Goal: Task Accomplishment & Management: Use online tool/utility

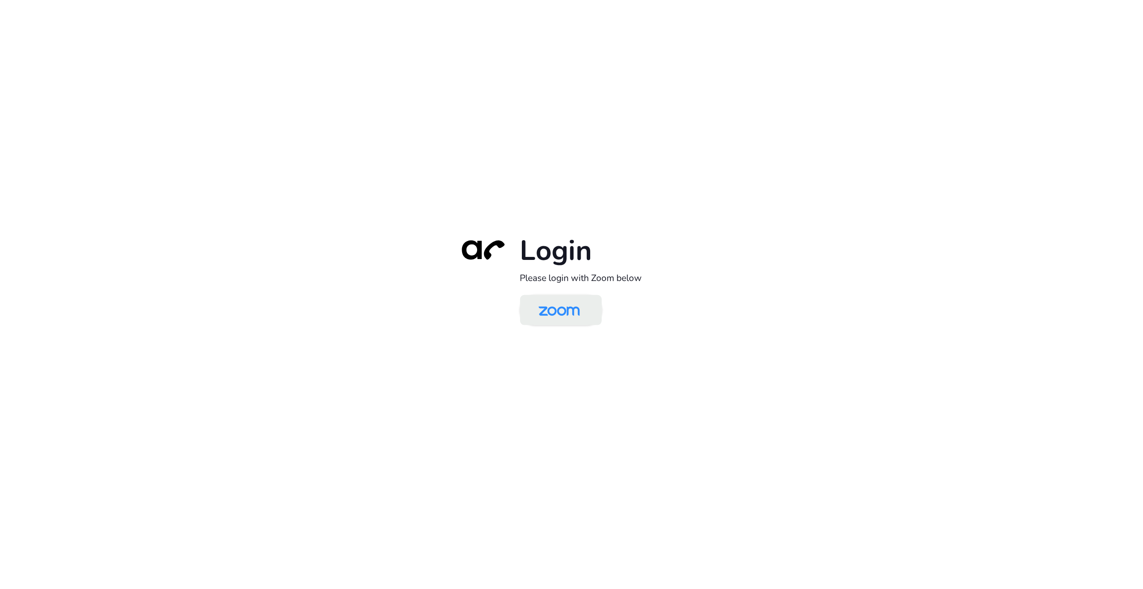
click at [575, 298] on img at bounding box center [558, 311] width 59 height 28
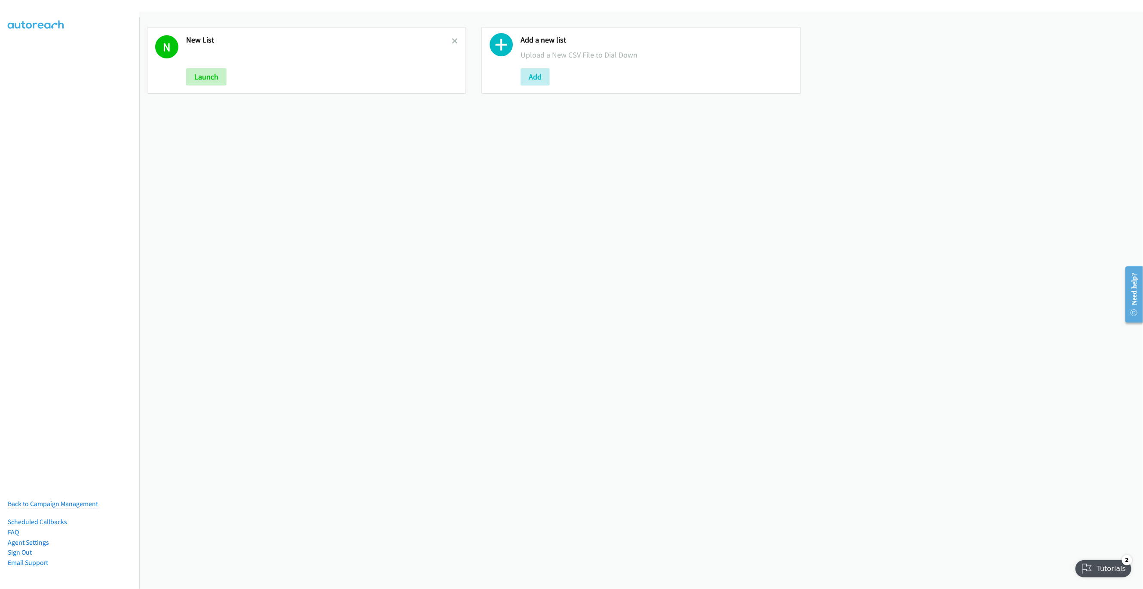
click at [456, 38] on div "N New List Launch" at bounding box center [306, 60] width 319 height 67
click at [452, 42] on icon at bounding box center [455, 42] width 6 height 6
click at [189, 83] on button "Add" at bounding box center [200, 76] width 29 height 17
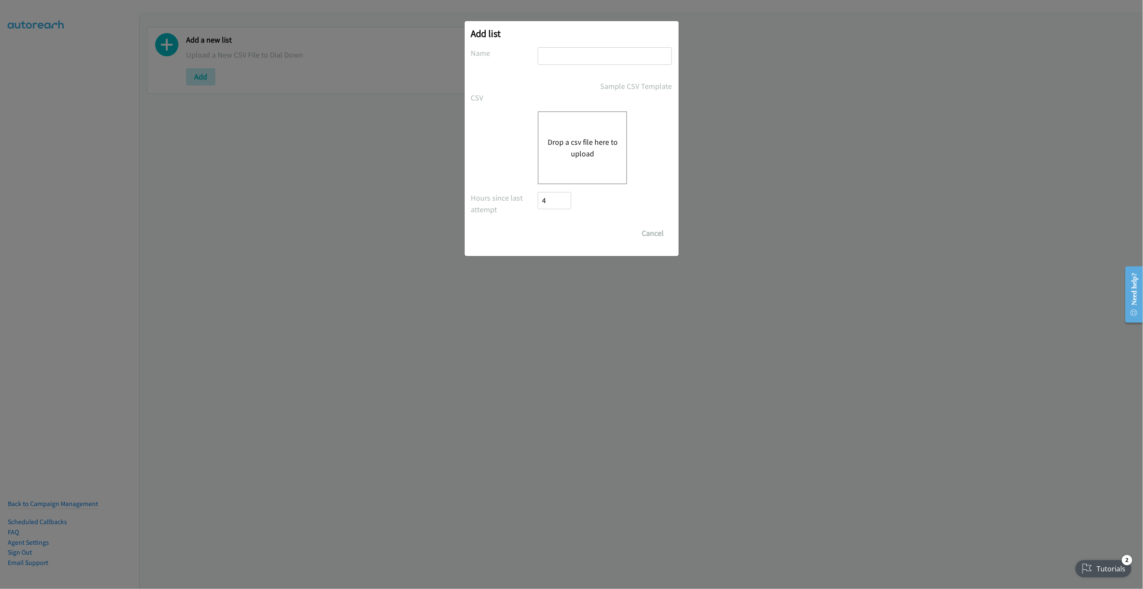
click at [602, 47] on input "text" at bounding box center [605, 56] width 134 height 18
type input "NEW LIST"
click at [569, 137] on button "Drop a csv file here to upload" at bounding box center [582, 147] width 70 height 23
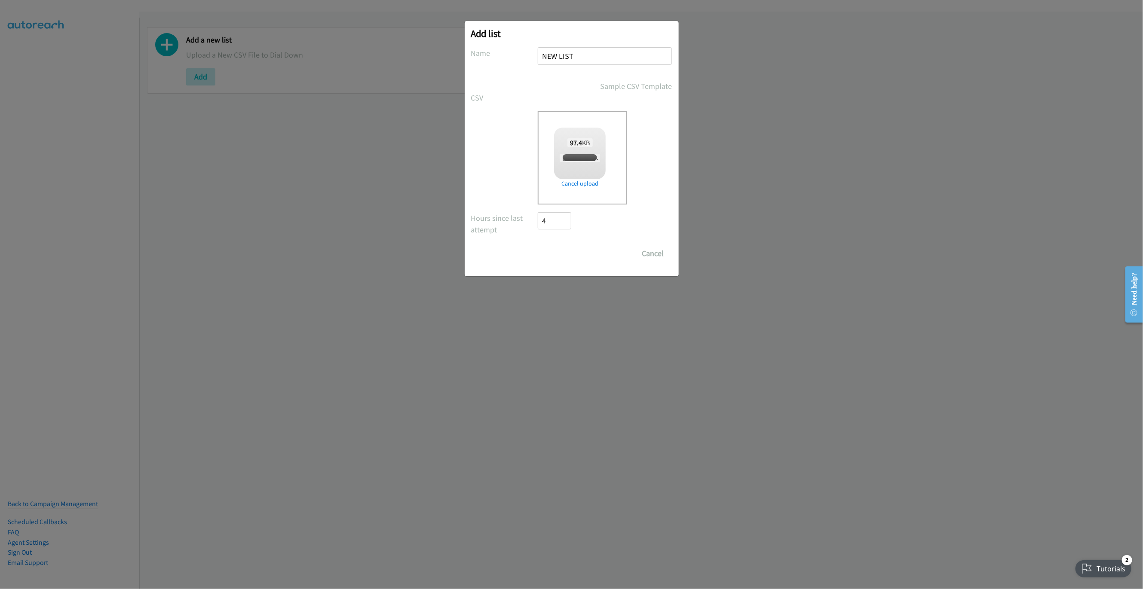
checkbox input "true"
click at [552, 248] on input "Save List" at bounding box center [560, 253] width 45 height 17
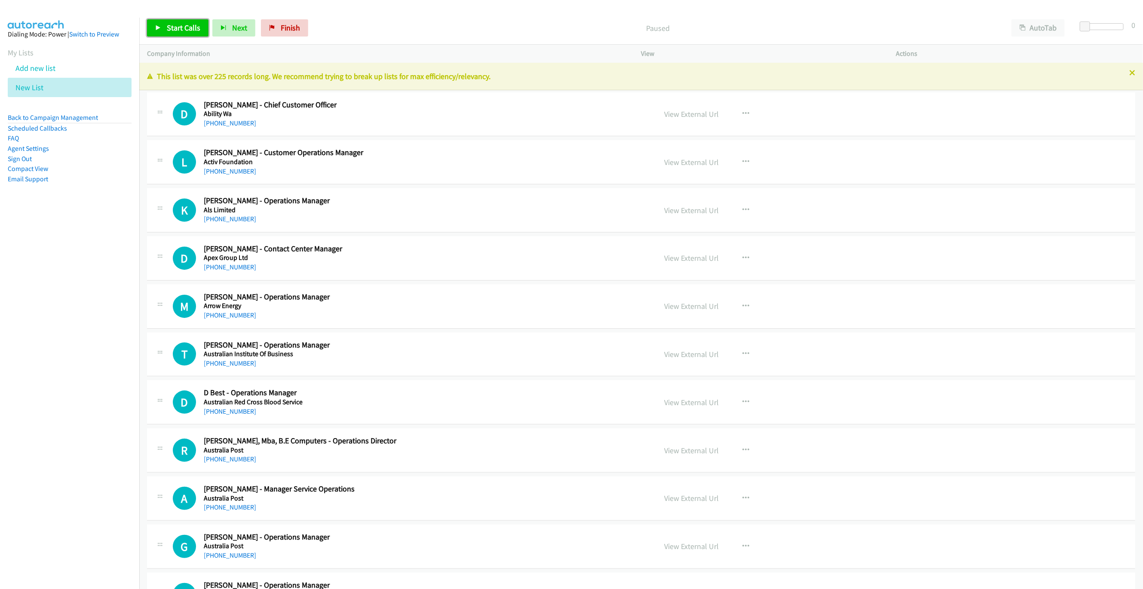
drag, startPoint x: 240, startPoint y: 70, endPoint x: 187, endPoint y: 30, distance: 66.3
click at [187, 30] on span "Start Calls" at bounding box center [184, 28] width 34 height 10
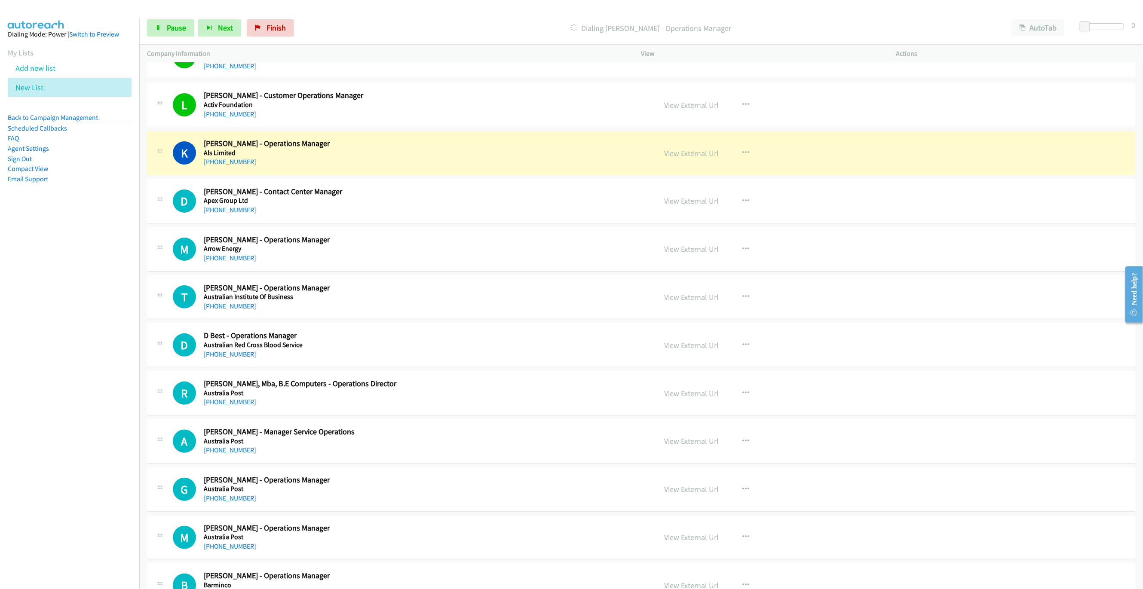
scroll to position [64, 0]
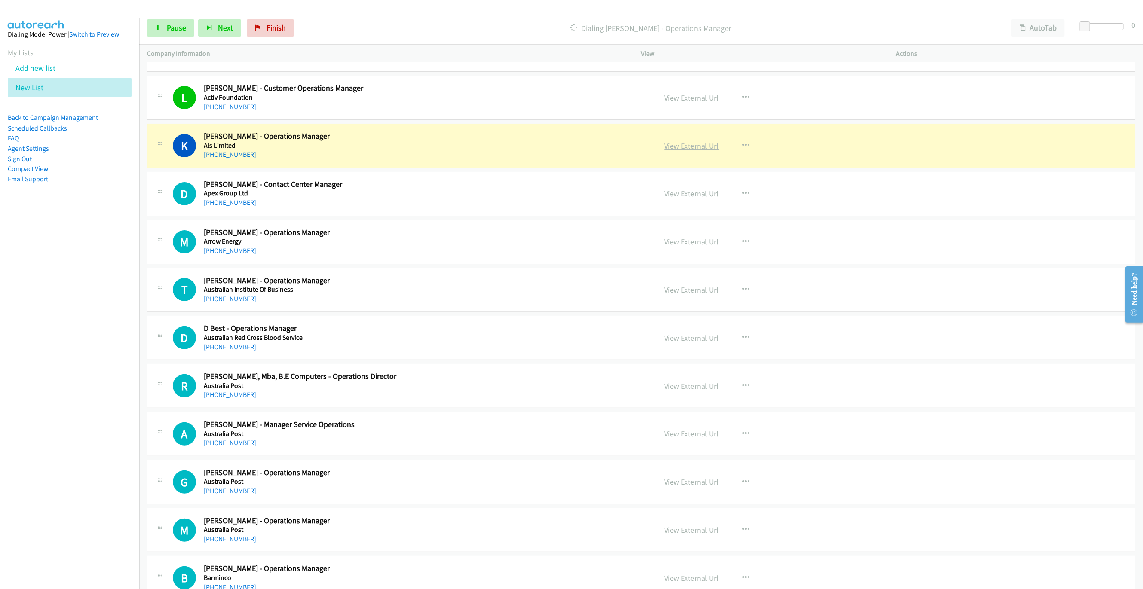
click at [690, 150] on link "View External Url" at bounding box center [691, 146] width 55 height 10
click at [170, 33] on link "Pause" at bounding box center [170, 27] width 47 height 17
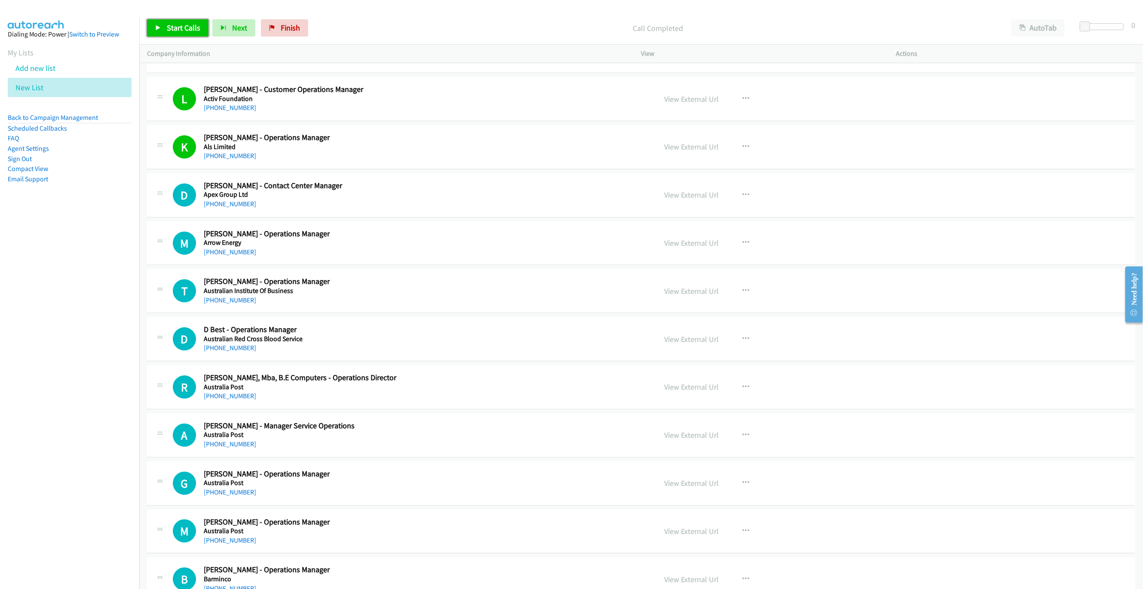
click at [166, 35] on link "Start Calls" at bounding box center [177, 27] width 61 height 17
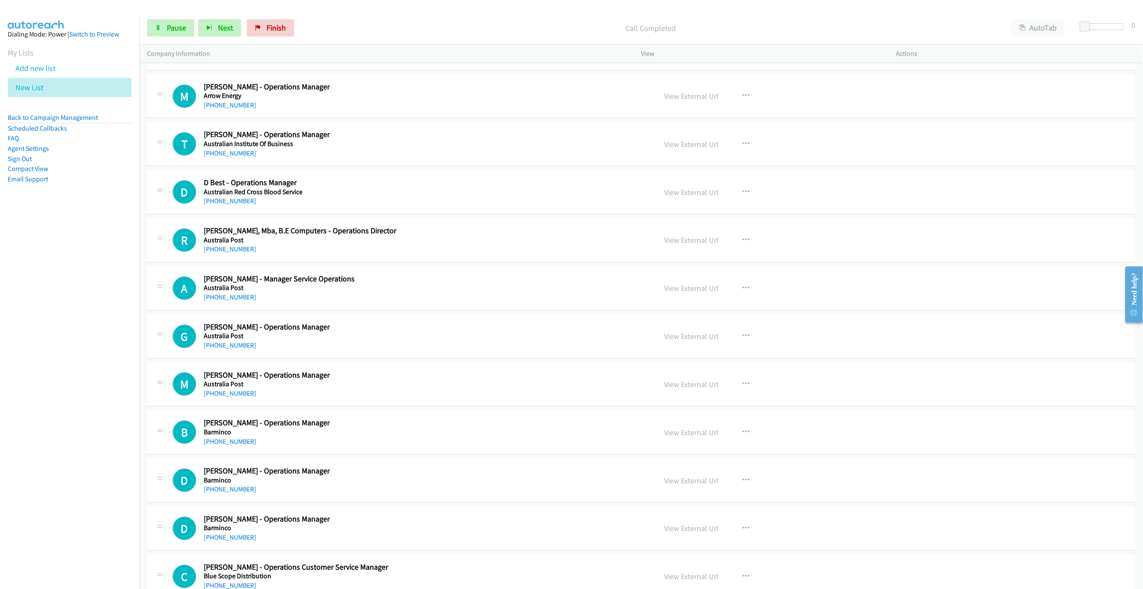
scroll to position [219, 0]
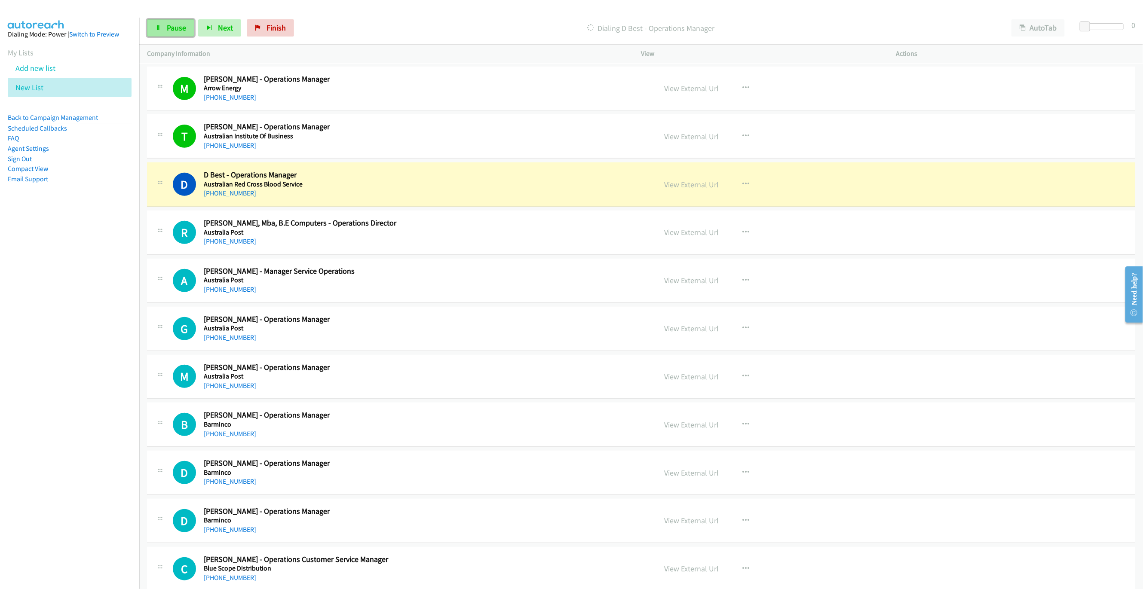
click at [167, 32] on span "Pause" at bounding box center [176, 28] width 19 height 10
drag, startPoint x: 400, startPoint y: 180, endPoint x: 512, endPoint y: 187, distance: 112.4
click at [400, 180] on h2 "D Best - Operations Manager" at bounding box center [387, 175] width 367 height 10
click at [700, 190] on link "View External Url" at bounding box center [691, 185] width 55 height 10
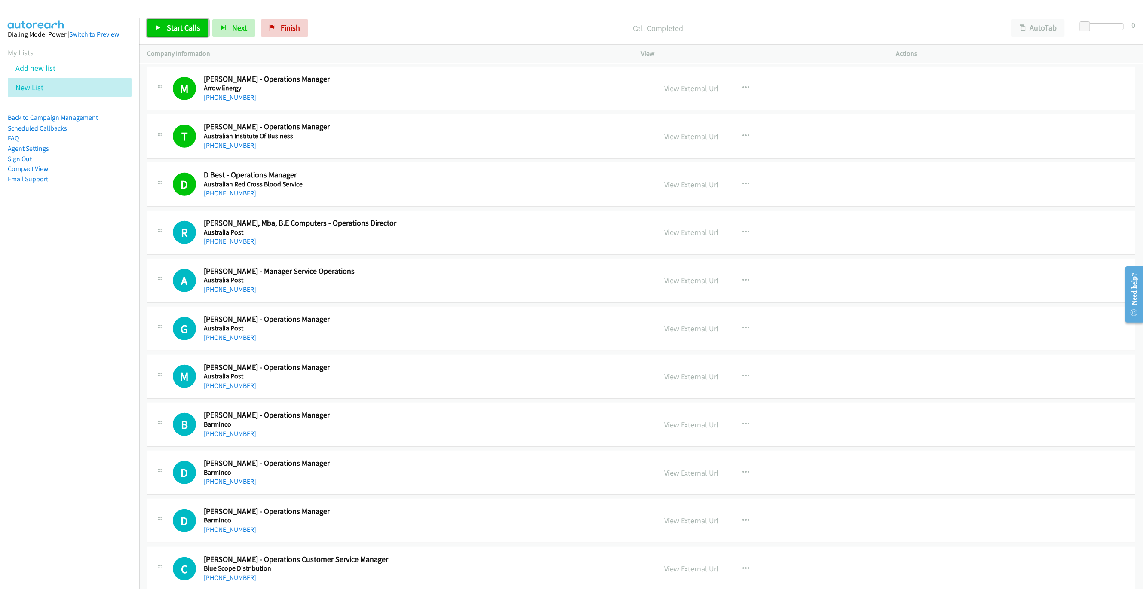
click at [187, 25] on span "Start Calls" at bounding box center [184, 28] width 34 height 10
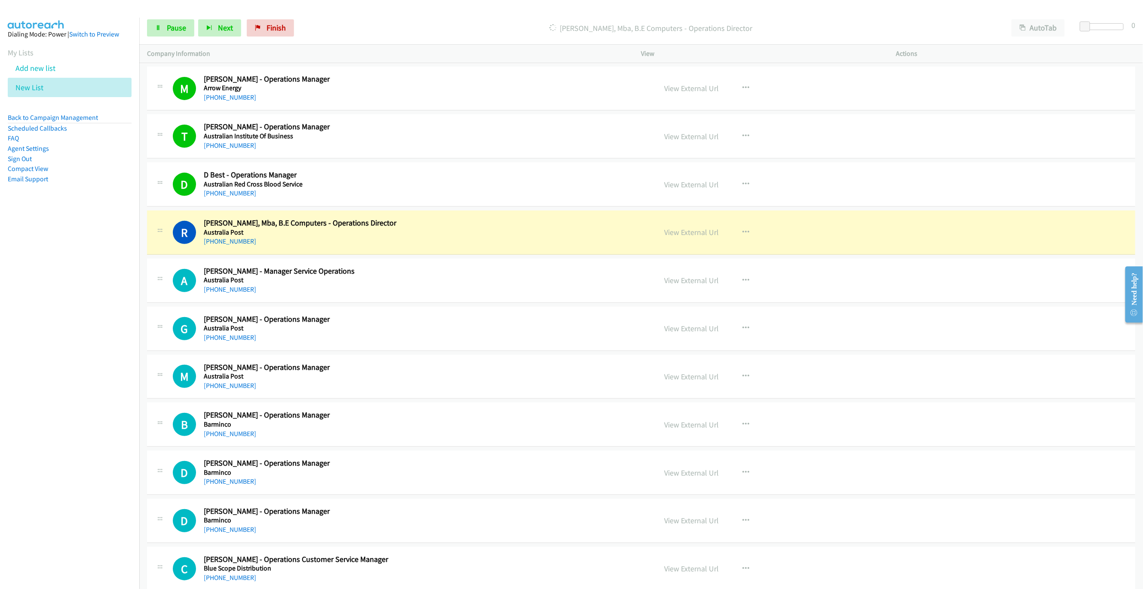
click at [572, 250] on div "R Callback Scheduled [PERSON_NAME], Mba, B.E Computers - Operations Director Au…" at bounding box center [641, 233] width 988 height 44
click at [688, 229] on link "View External Url" at bounding box center [691, 232] width 55 height 10
click at [176, 24] on span "Pause" at bounding box center [176, 28] width 19 height 10
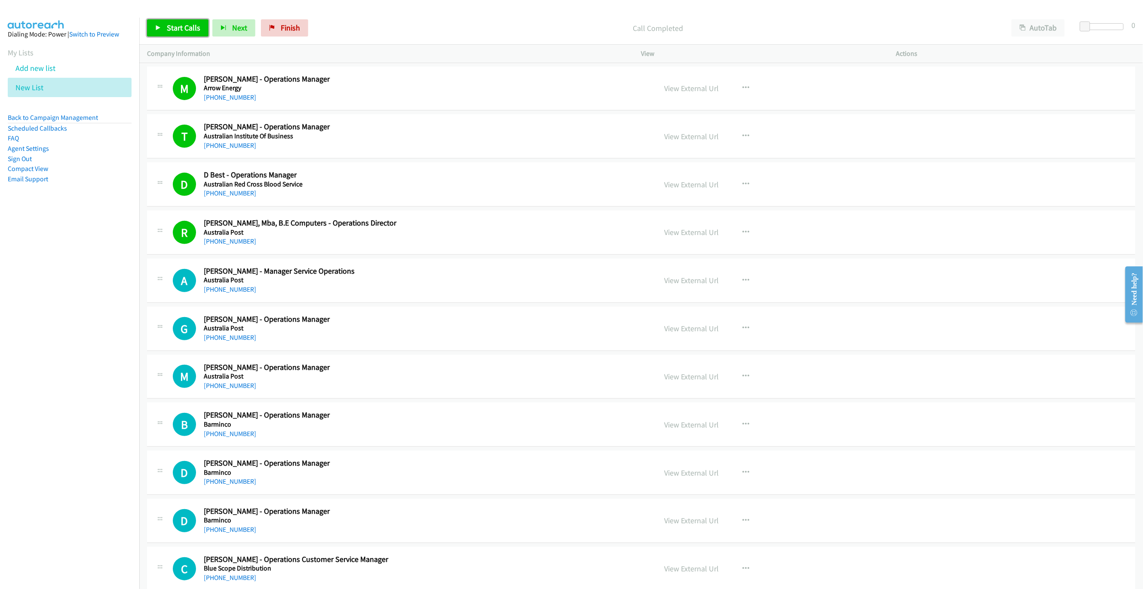
click at [173, 34] on link "Start Calls" at bounding box center [177, 27] width 61 height 17
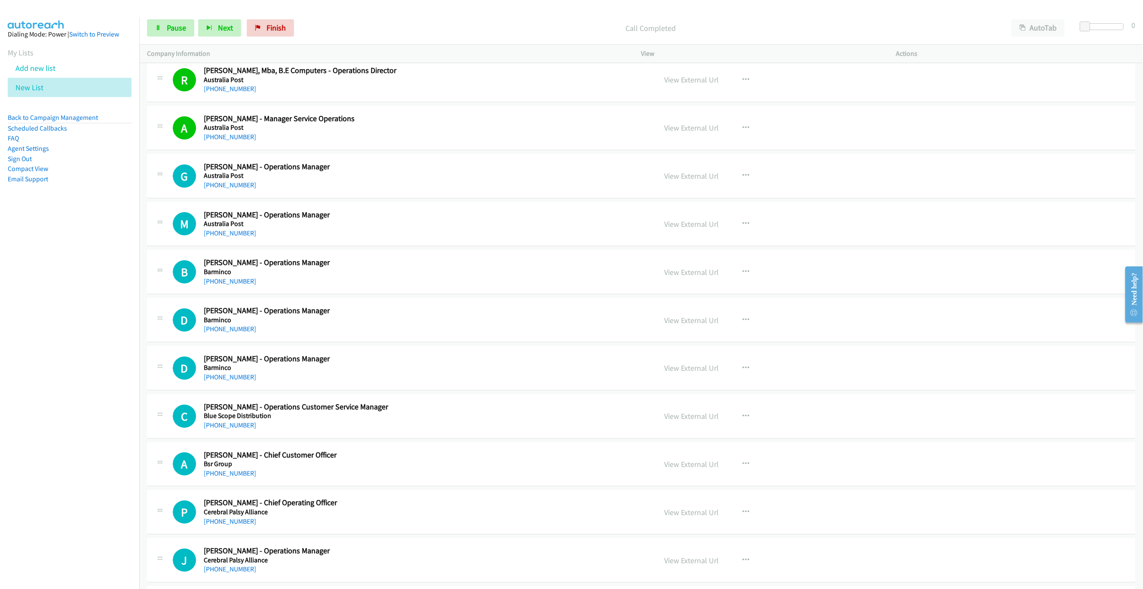
scroll to position [413, 0]
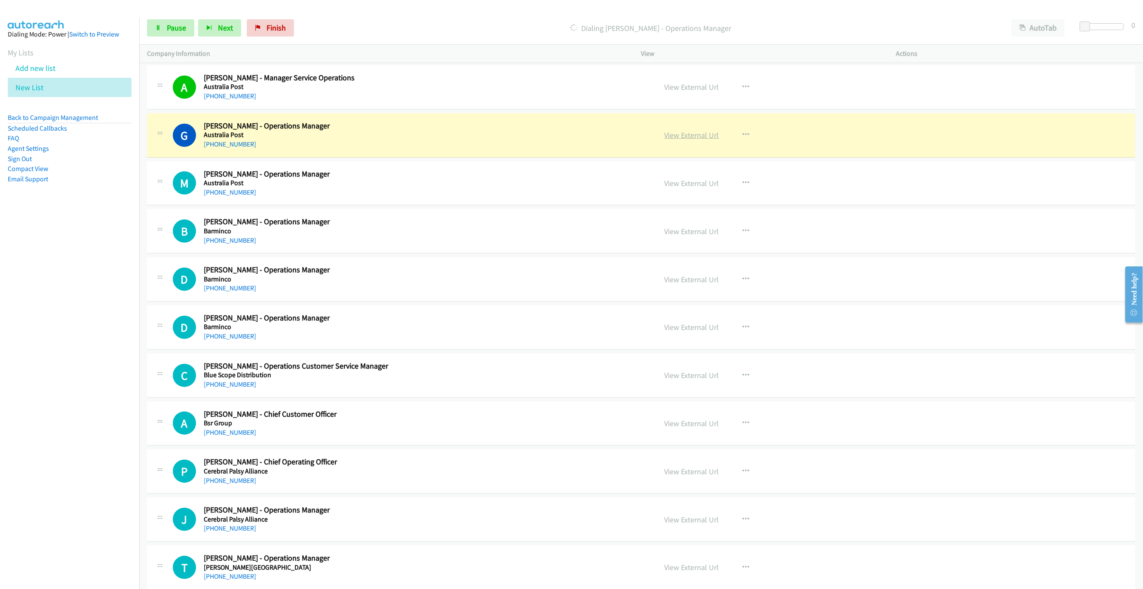
click at [698, 133] on link "View External Url" at bounding box center [691, 135] width 55 height 10
click at [158, 30] on icon at bounding box center [158, 28] width 6 height 6
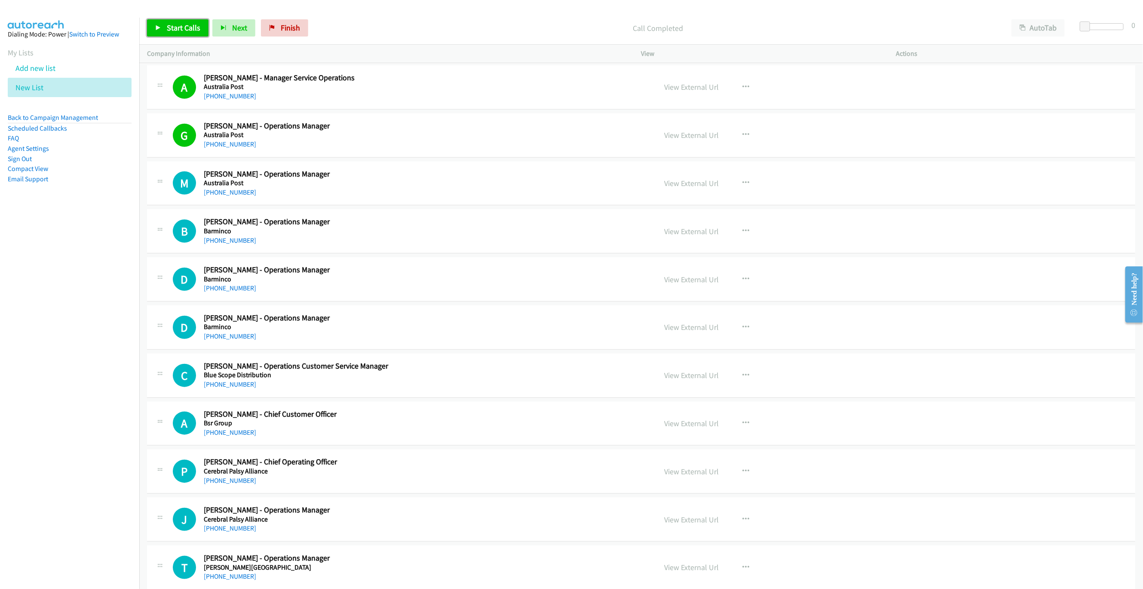
click at [173, 24] on span "Start Calls" at bounding box center [184, 28] width 34 height 10
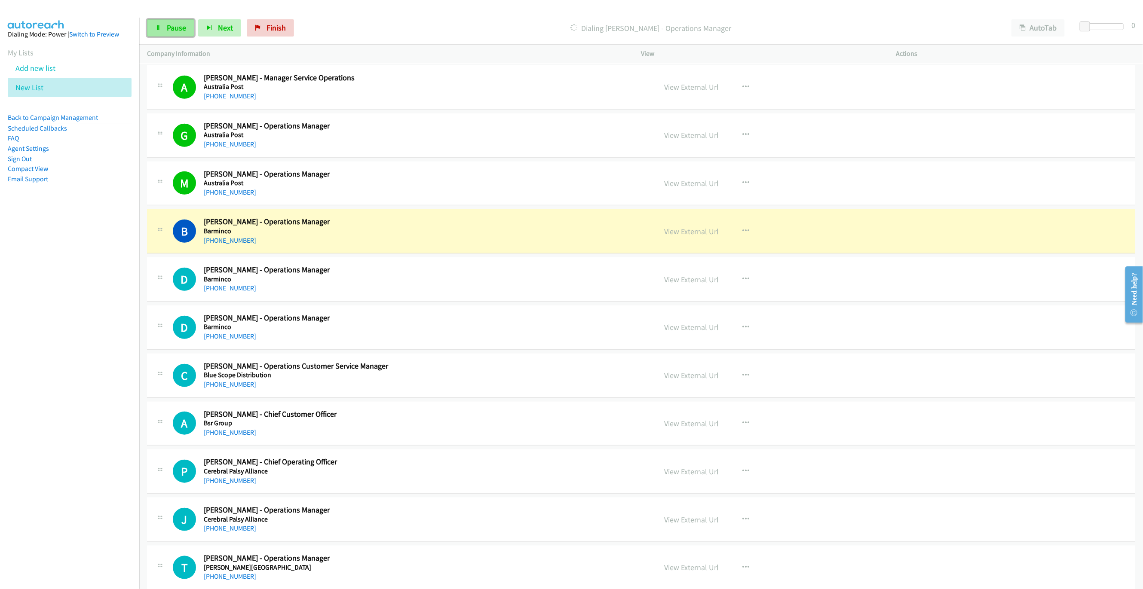
click at [167, 28] on span "Pause" at bounding box center [176, 28] width 19 height 10
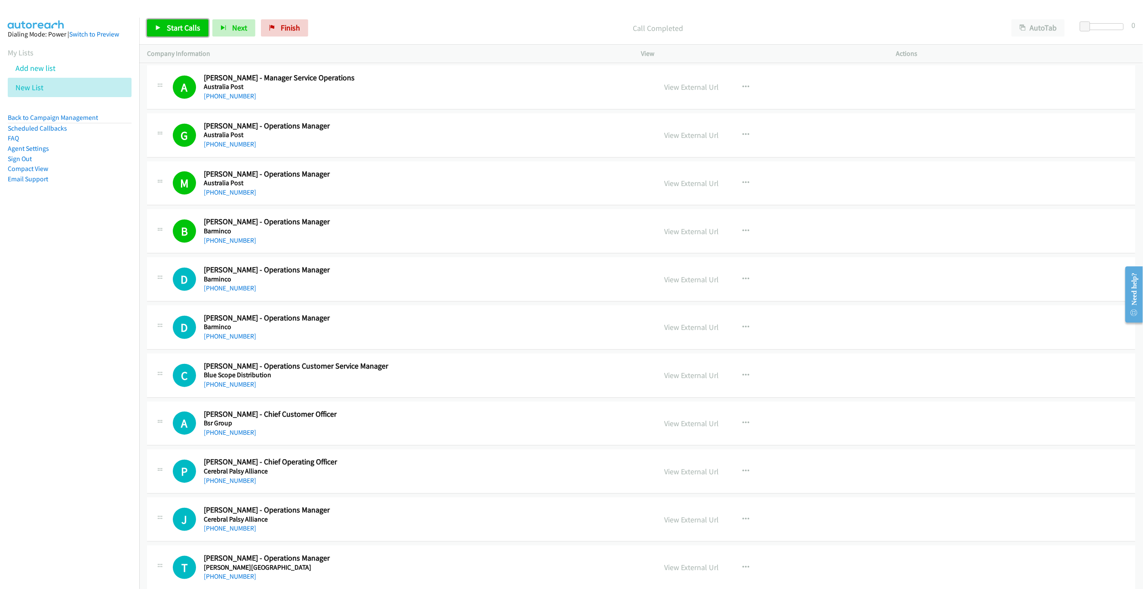
click at [164, 28] on link "Start Calls" at bounding box center [177, 27] width 61 height 17
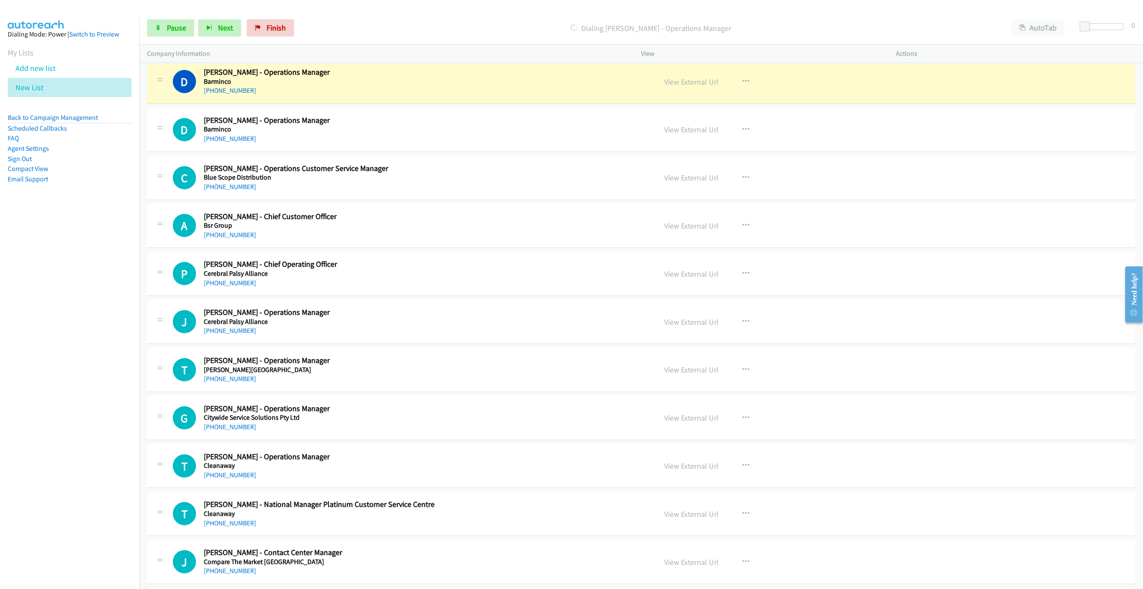
scroll to position [606, 0]
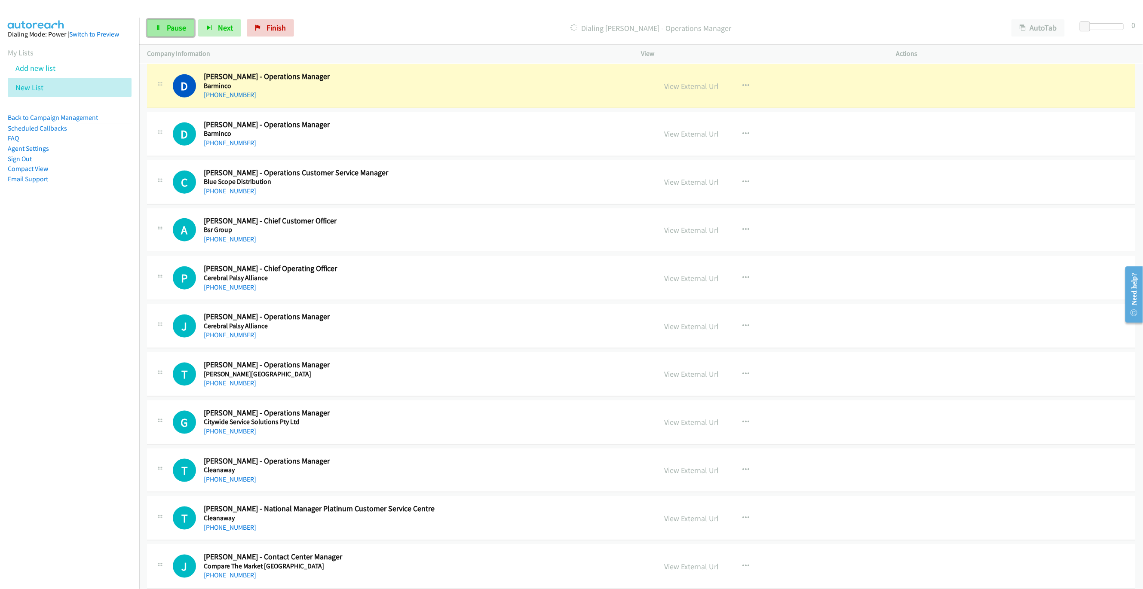
click at [171, 25] on span "Pause" at bounding box center [176, 28] width 19 height 10
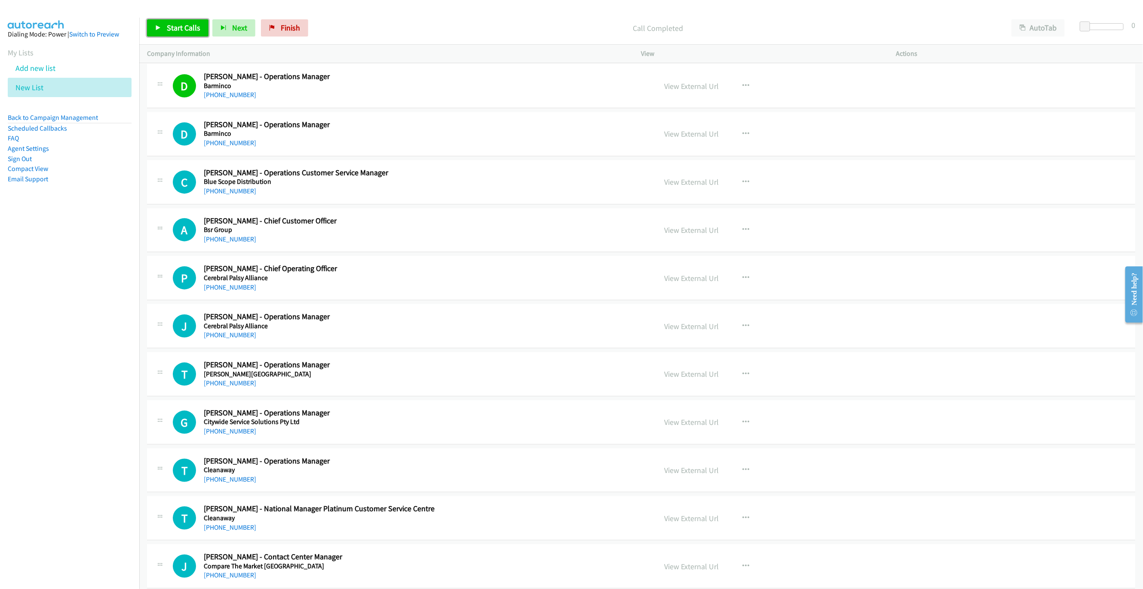
click at [177, 30] on span "Start Calls" at bounding box center [184, 28] width 34 height 10
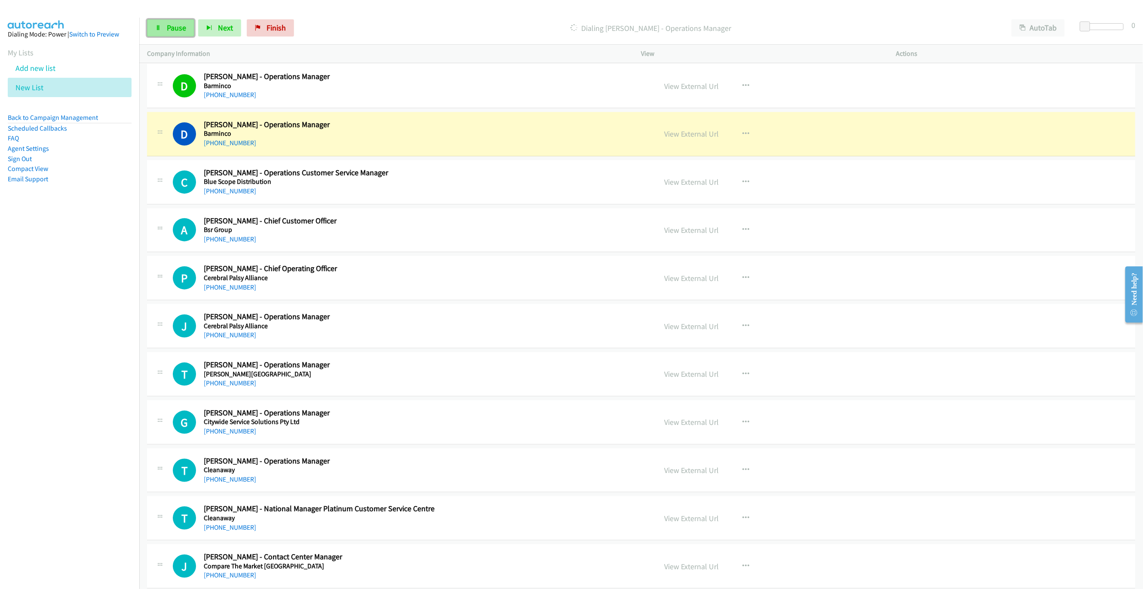
click at [167, 31] on span "Pause" at bounding box center [176, 28] width 19 height 10
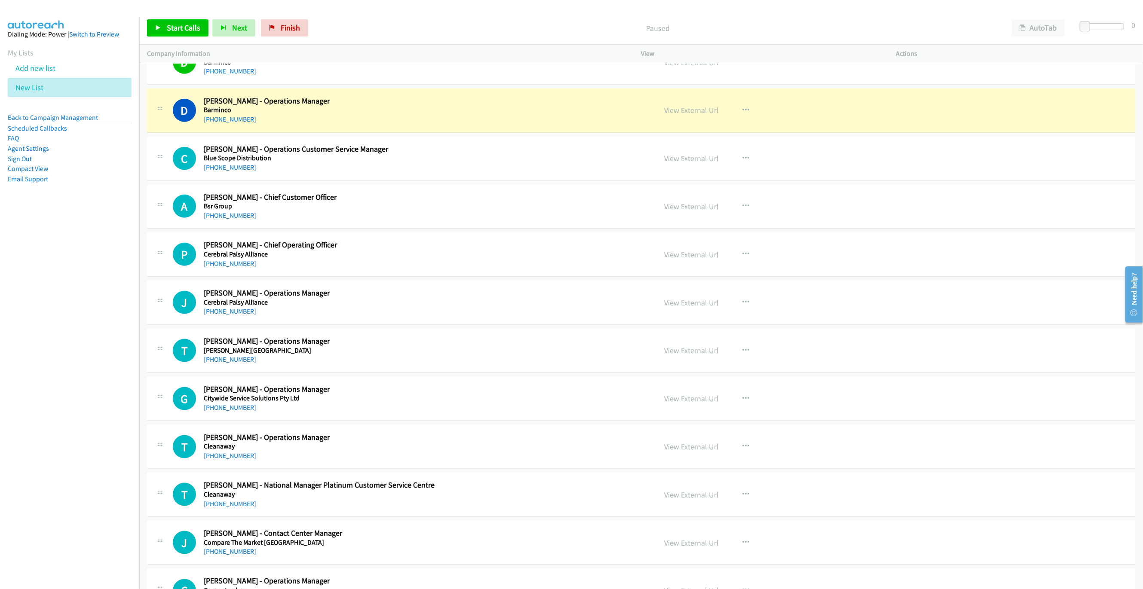
scroll to position [632, 0]
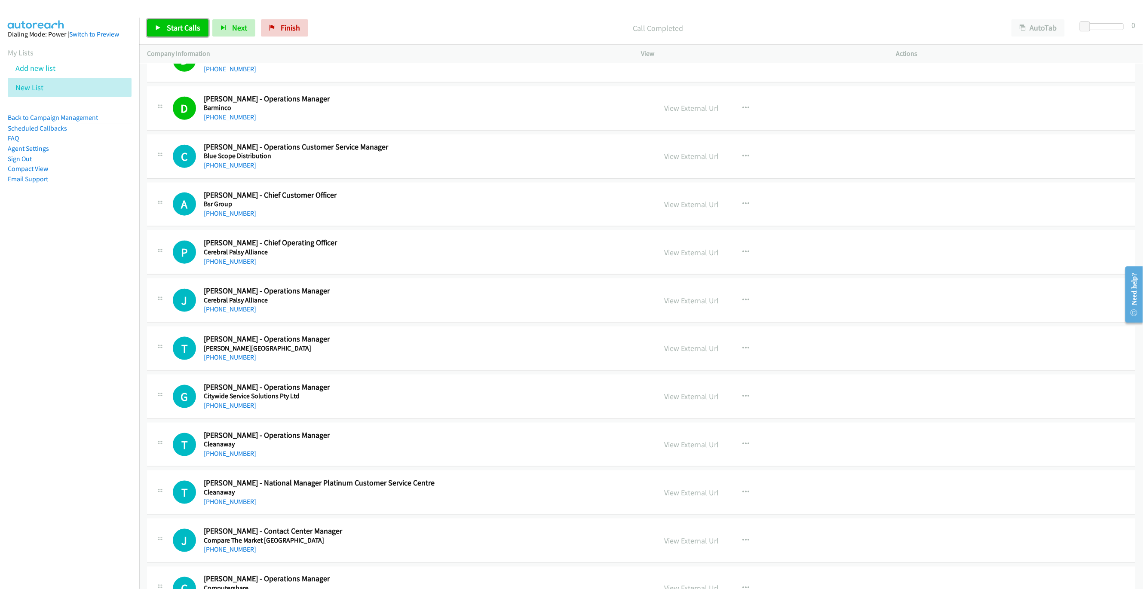
click at [191, 27] on span "Start Calls" at bounding box center [184, 28] width 34 height 10
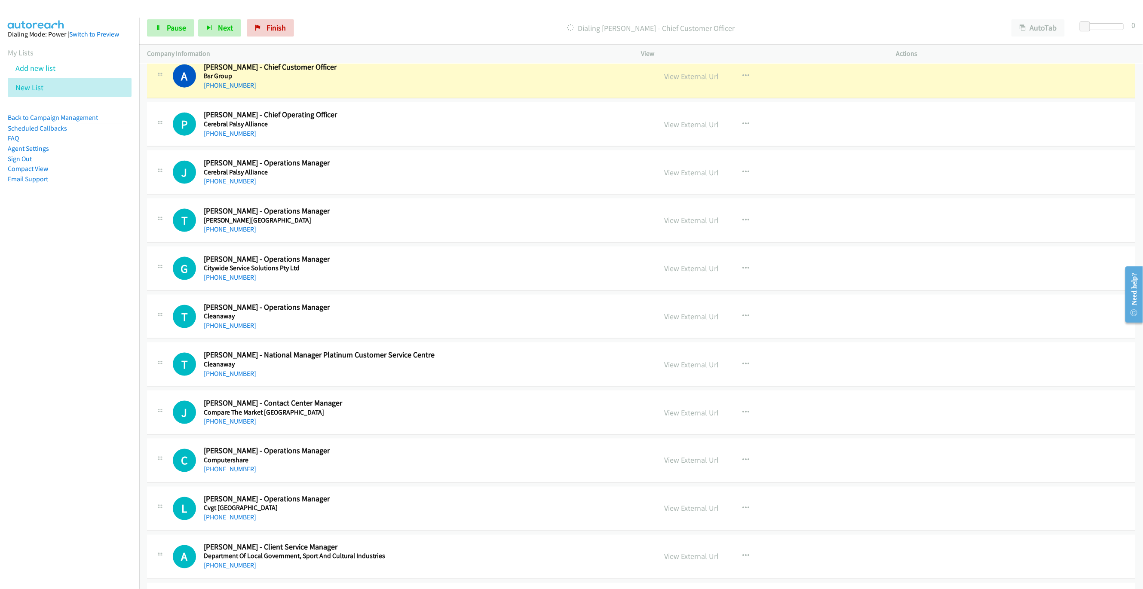
scroll to position [761, 0]
click at [156, 28] on icon at bounding box center [158, 28] width 6 height 6
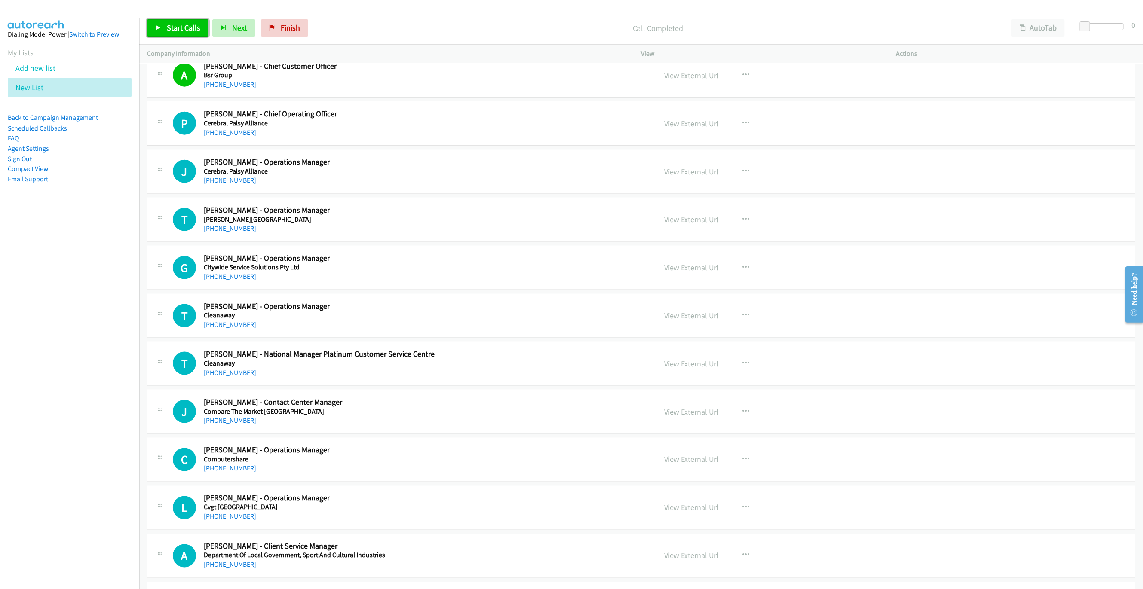
click at [179, 25] on span "Start Calls" at bounding box center [184, 28] width 34 height 10
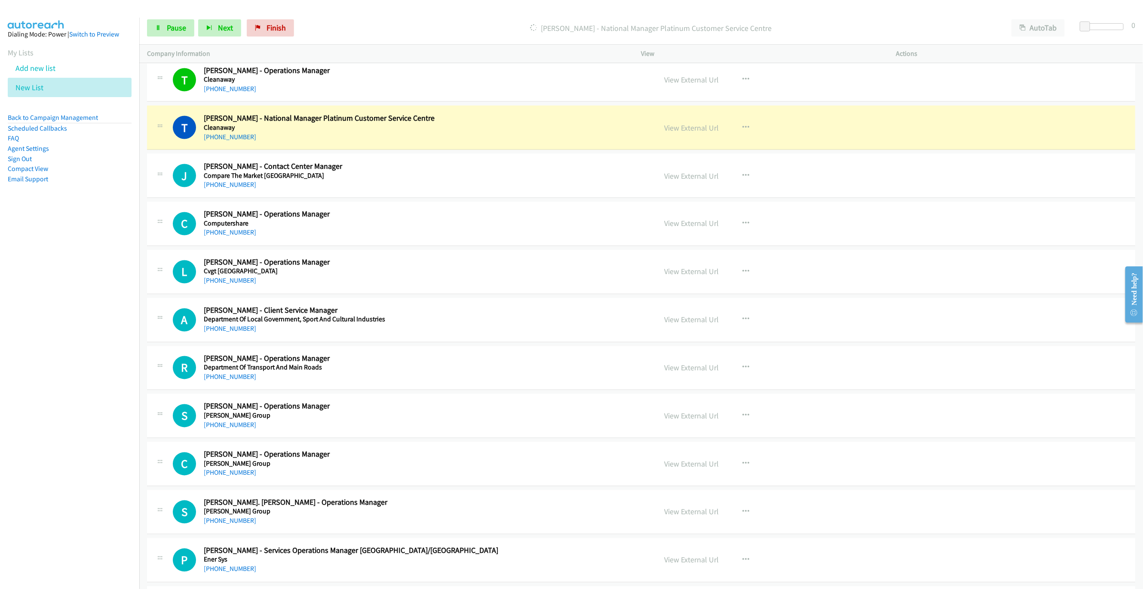
scroll to position [1018, 0]
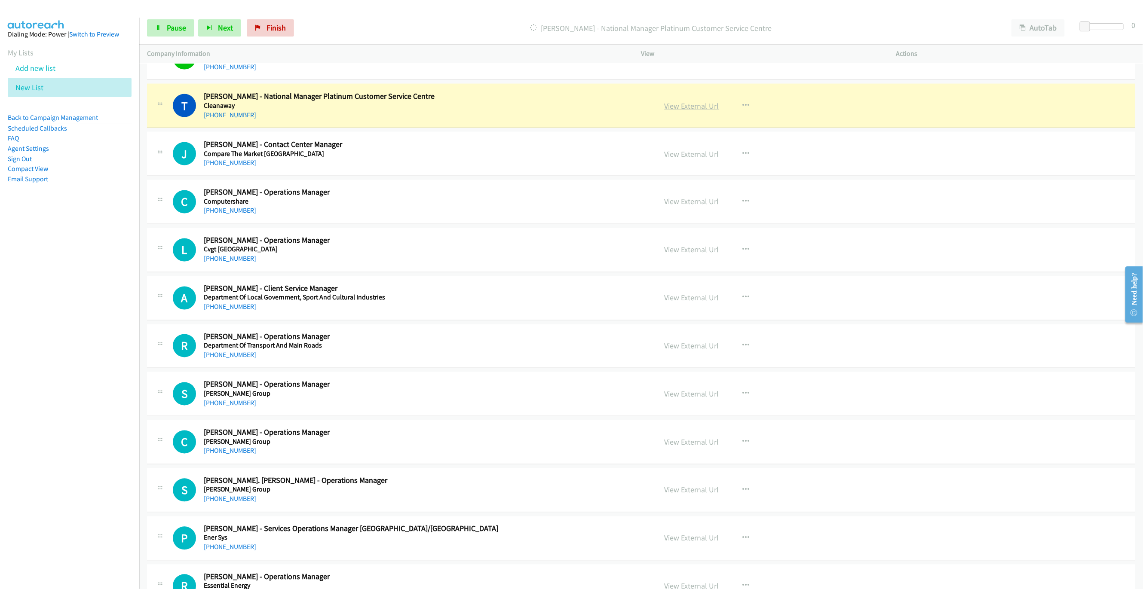
click at [676, 109] on link "View External Url" at bounding box center [691, 106] width 55 height 10
click at [162, 23] on link "Pause" at bounding box center [170, 27] width 47 height 17
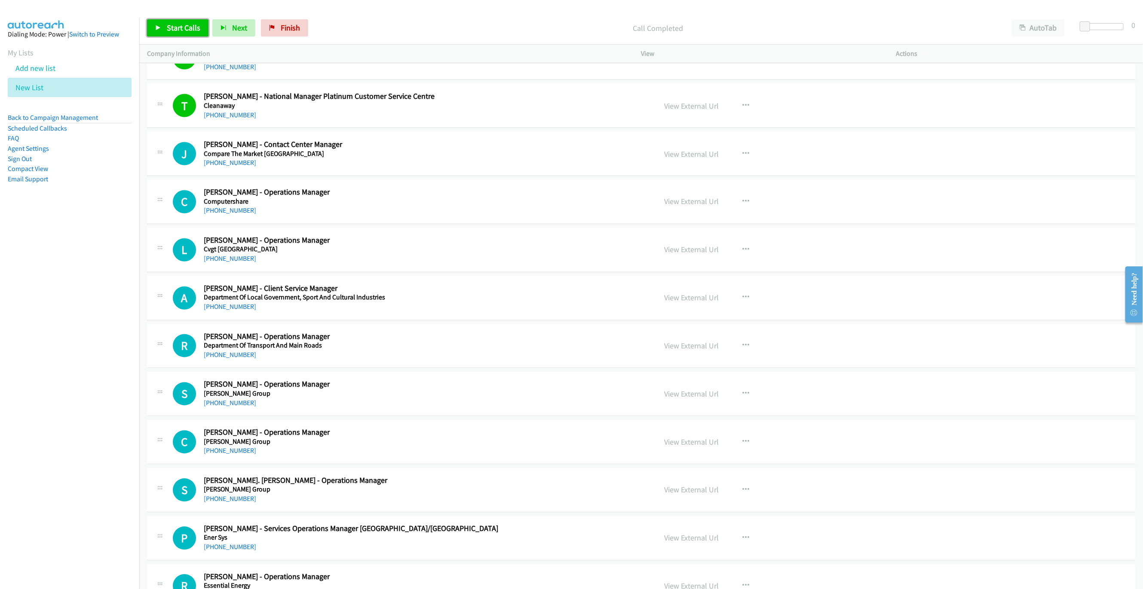
click at [182, 34] on link "Start Calls" at bounding box center [177, 27] width 61 height 17
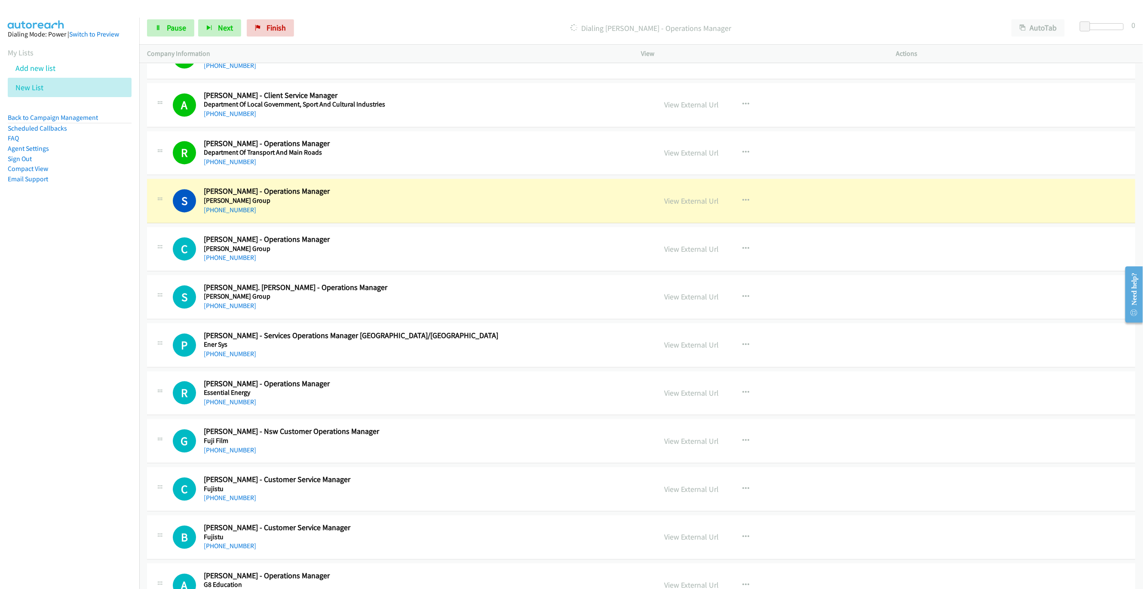
scroll to position [1341, 0]
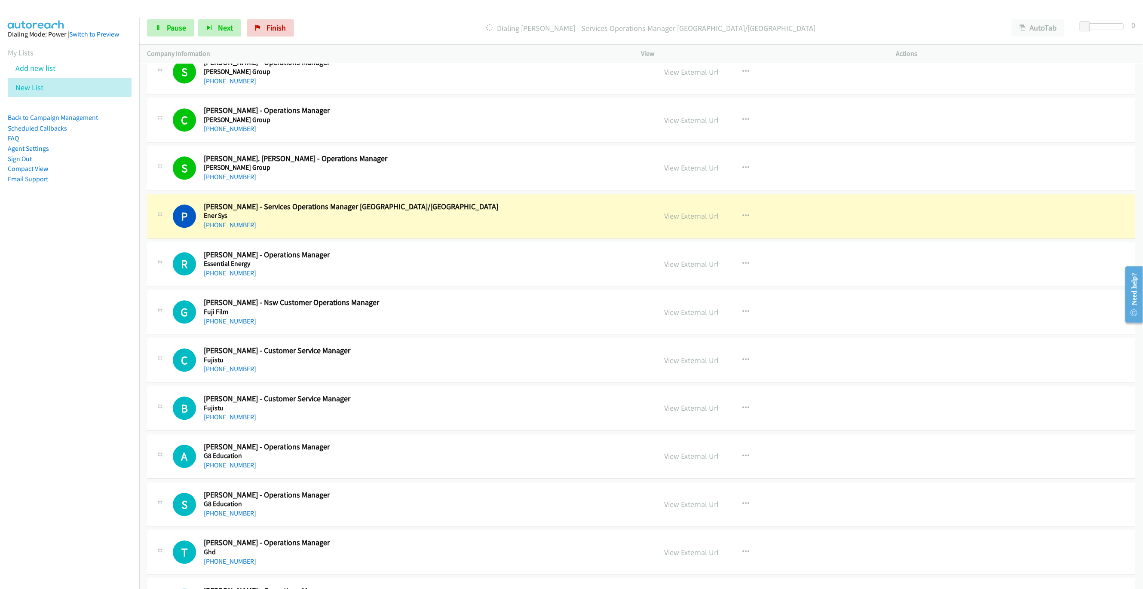
click at [574, 227] on div "P Callback Scheduled [PERSON_NAME] - Services Operations Manager Vic/Tas Ener S…" at bounding box center [411, 216] width 476 height 28
click at [685, 221] on link "View External Url" at bounding box center [691, 216] width 55 height 10
click at [169, 30] on span "Pause" at bounding box center [176, 28] width 19 height 10
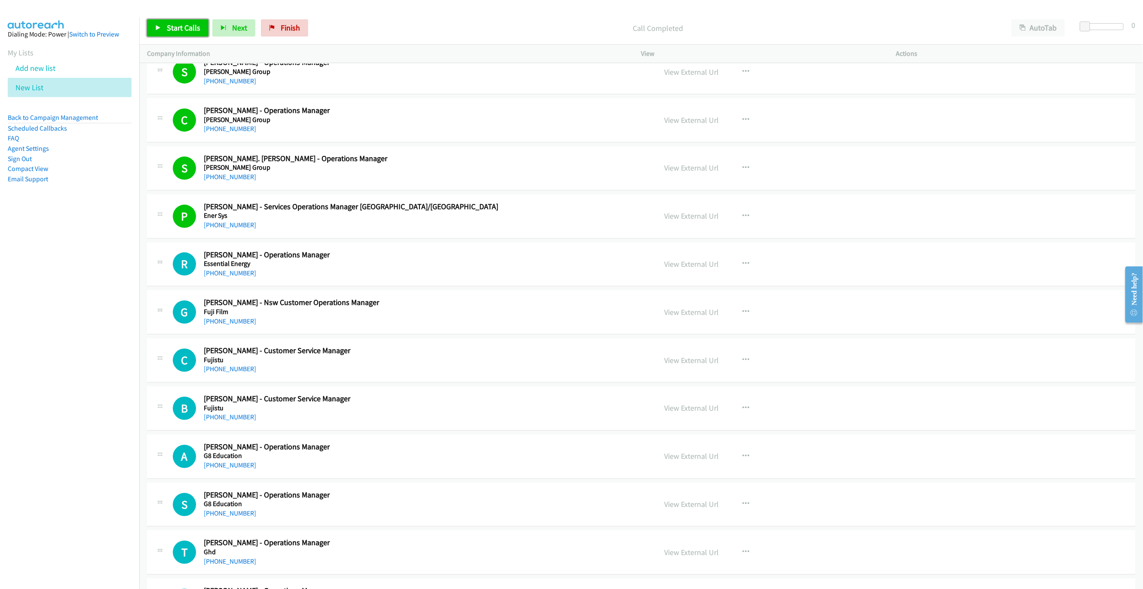
click at [163, 24] on link "Start Calls" at bounding box center [177, 27] width 61 height 17
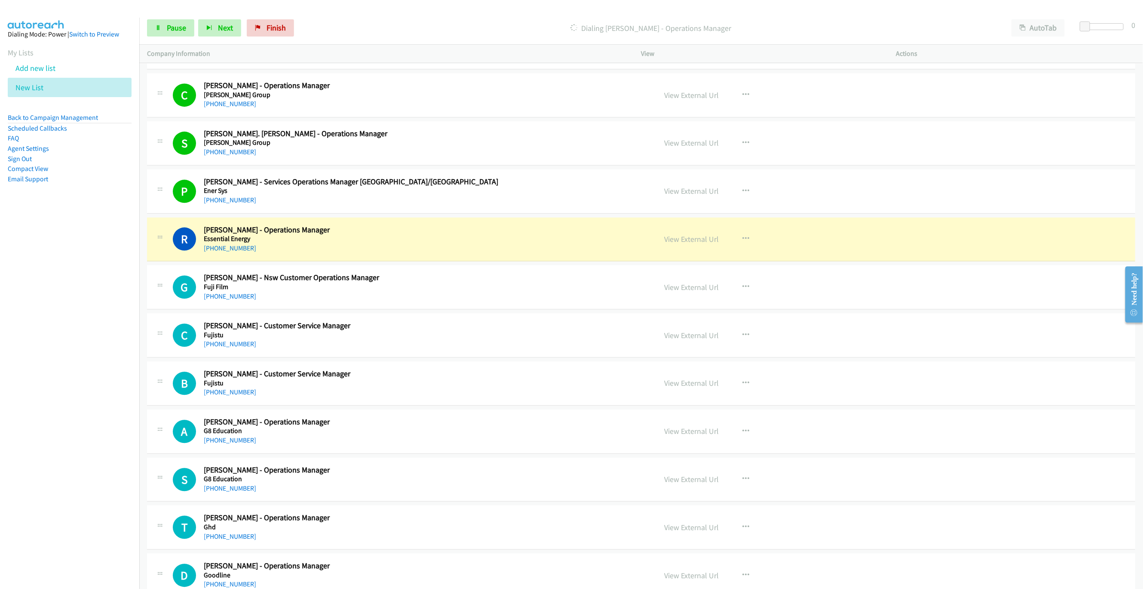
scroll to position [1470, 0]
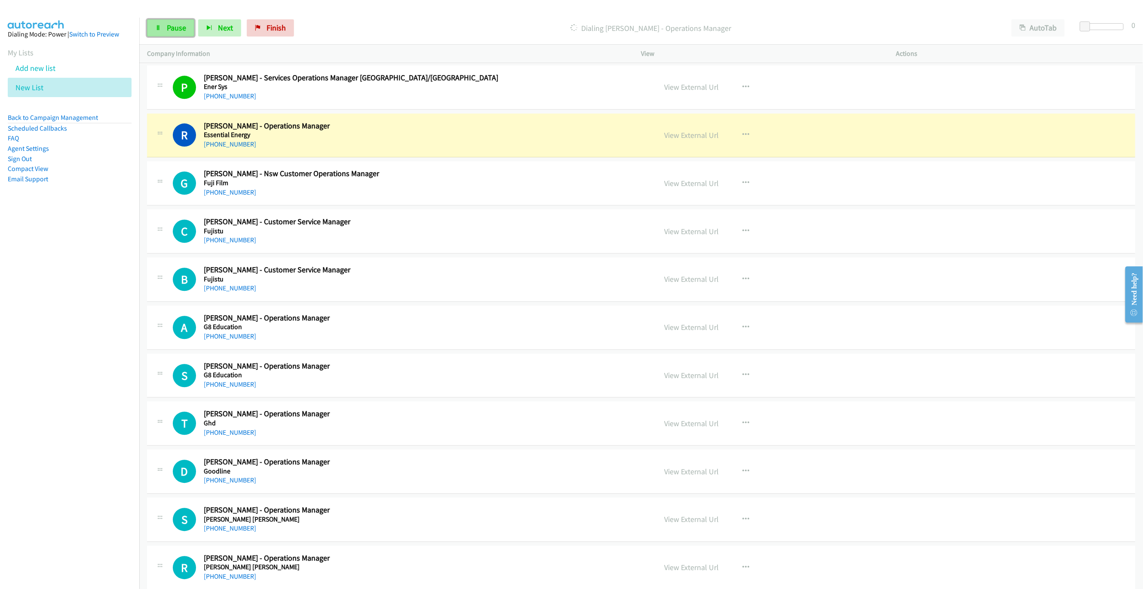
click at [165, 30] on link "Pause" at bounding box center [170, 27] width 47 height 17
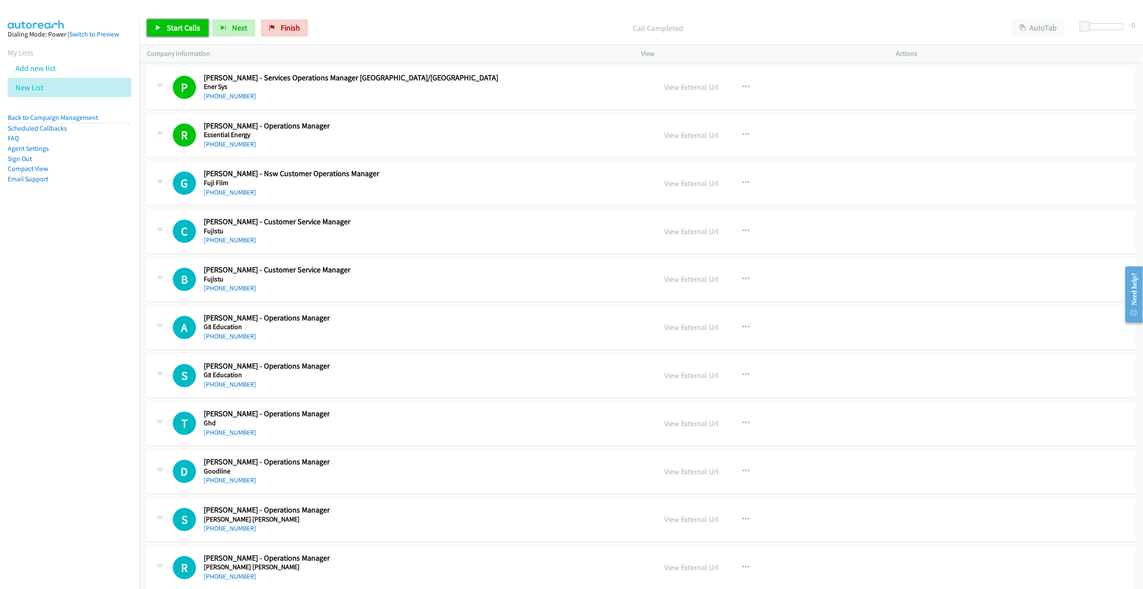
click at [180, 28] on span "Start Calls" at bounding box center [184, 28] width 34 height 10
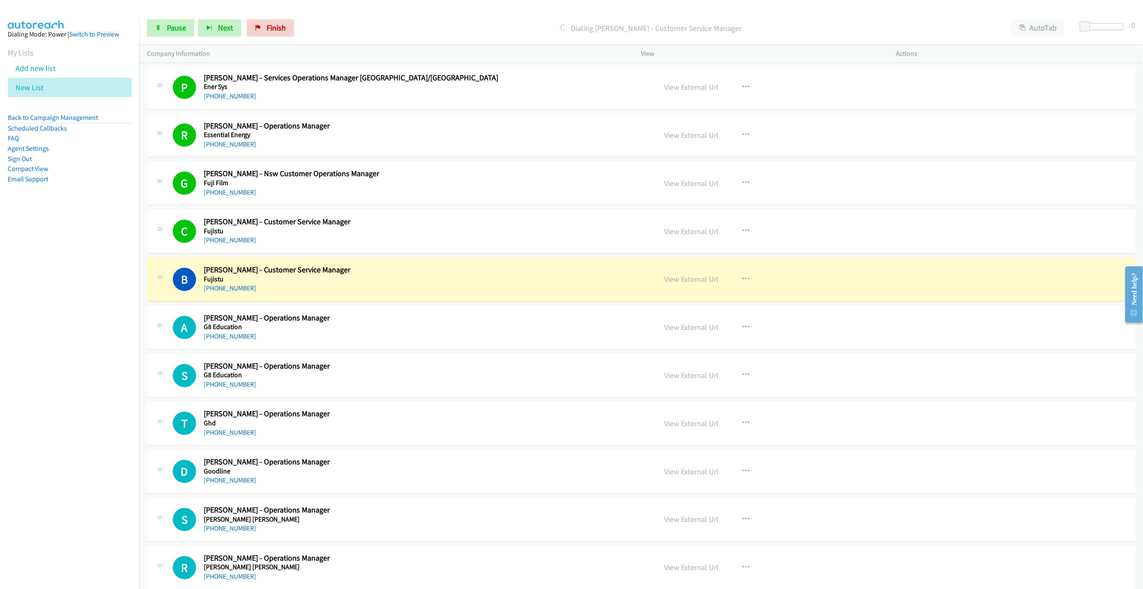
click at [537, 284] on h5 "Fujistu" at bounding box center [387, 279] width 367 height 9
click at [681, 284] on link "View External Url" at bounding box center [691, 279] width 55 height 10
click at [147, 31] on link "Pause" at bounding box center [170, 27] width 47 height 17
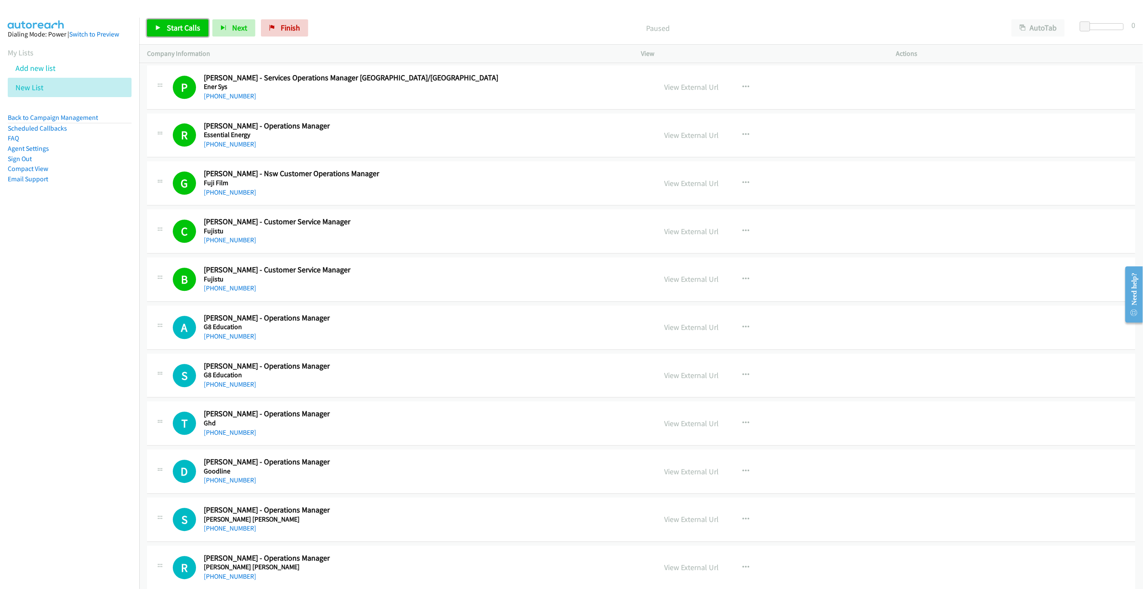
click at [178, 34] on link "Start Calls" at bounding box center [177, 27] width 61 height 17
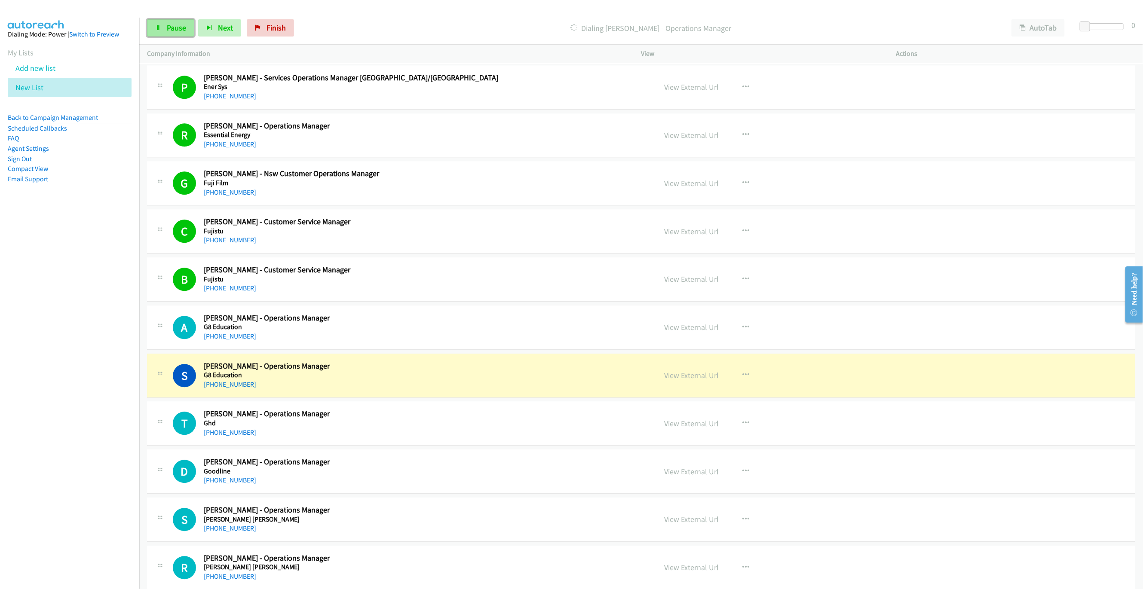
click at [171, 28] on span "Pause" at bounding box center [176, 28] width 19 height 10
click at [708, 380] on link "View External Url" at bounding box center [691, 375] width 55 height 10
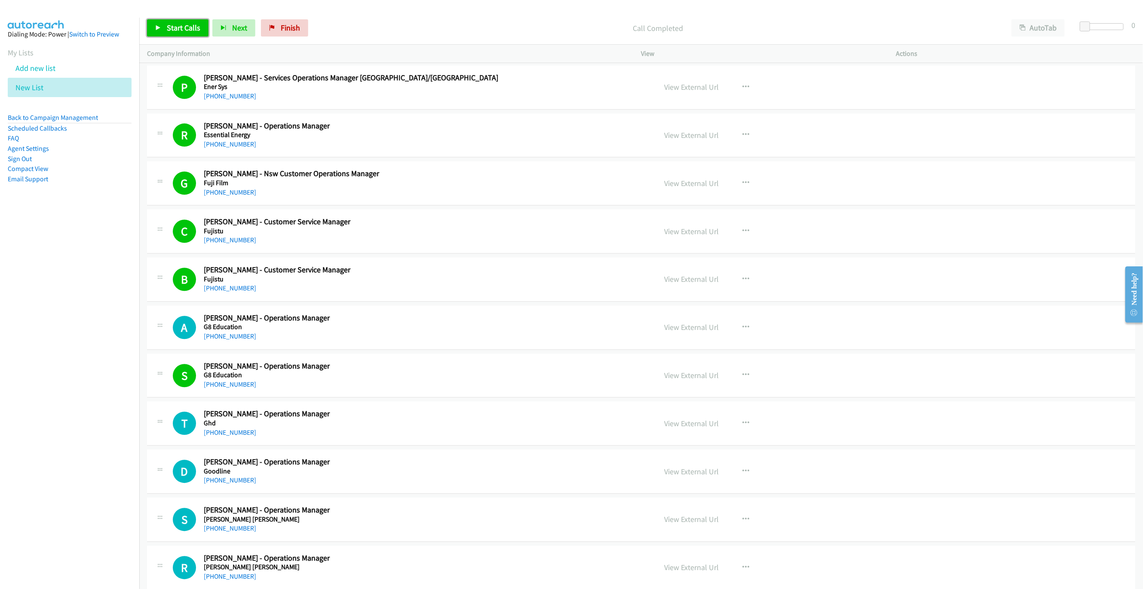
click at [163, 31] on link "Start Calls" at bounding box center [177, 27] width 61 height 17
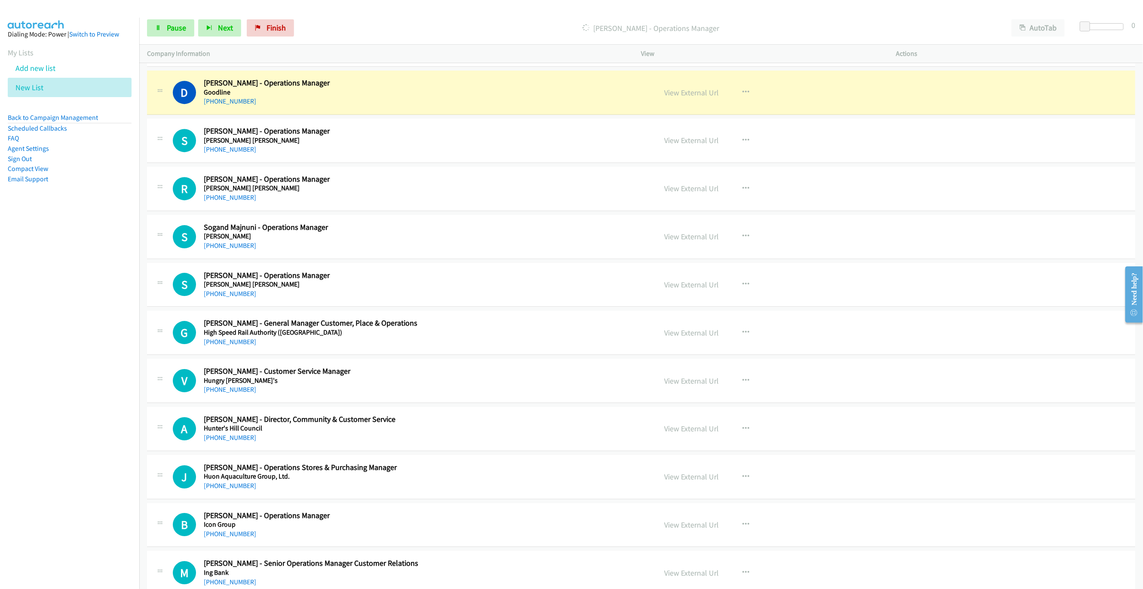
scroll to position [1856, 0]
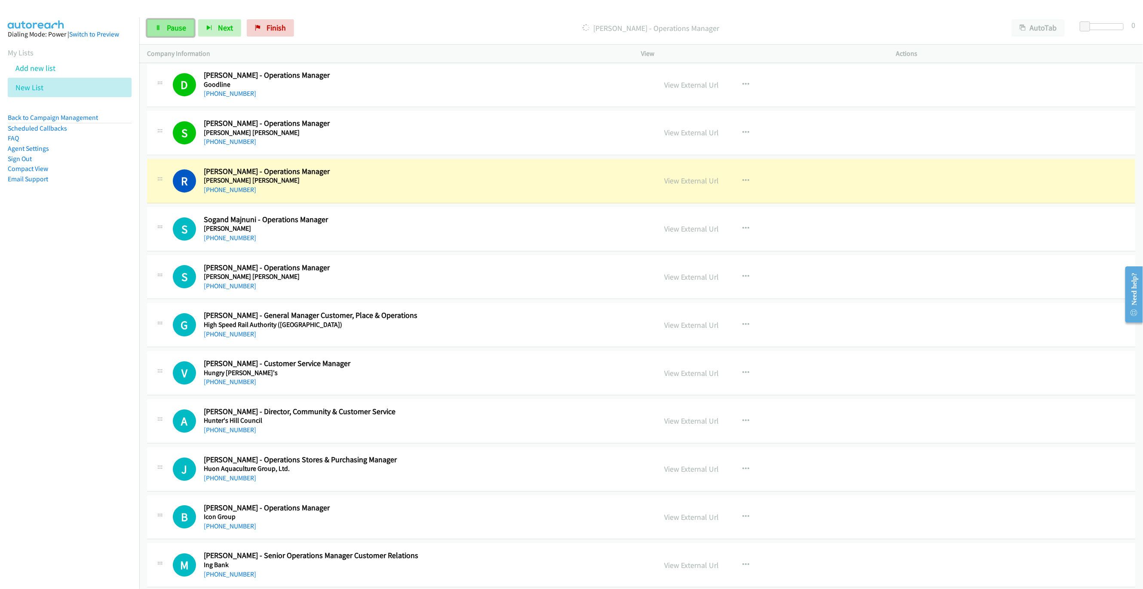
click at [180, 30] on span "Pause" at bounding box center [176, 28] width 19 height 10
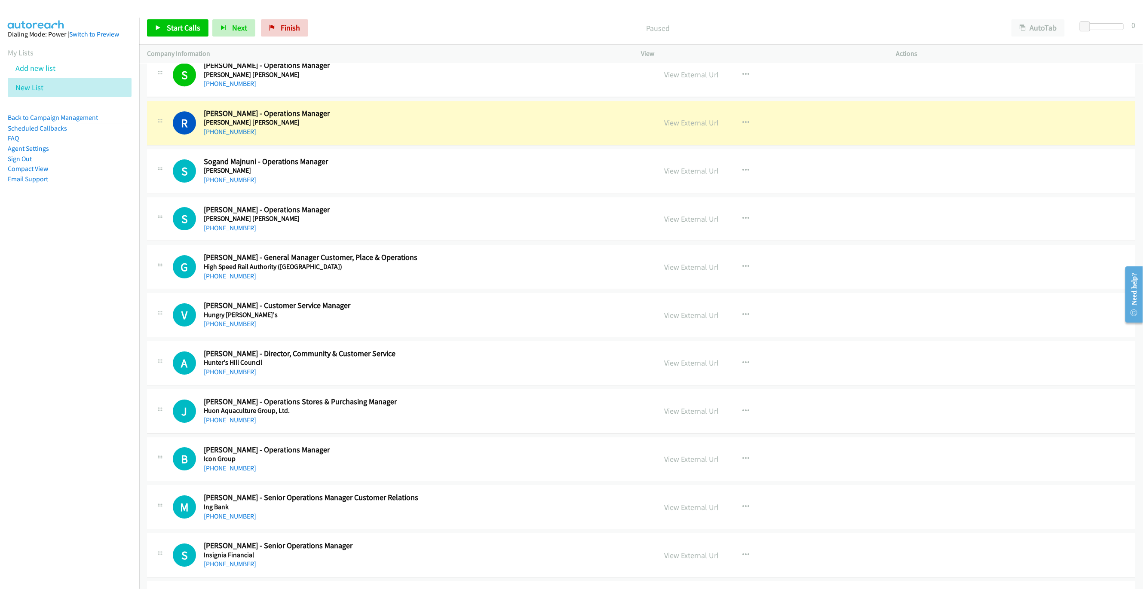
scroll to position [1921, 0]
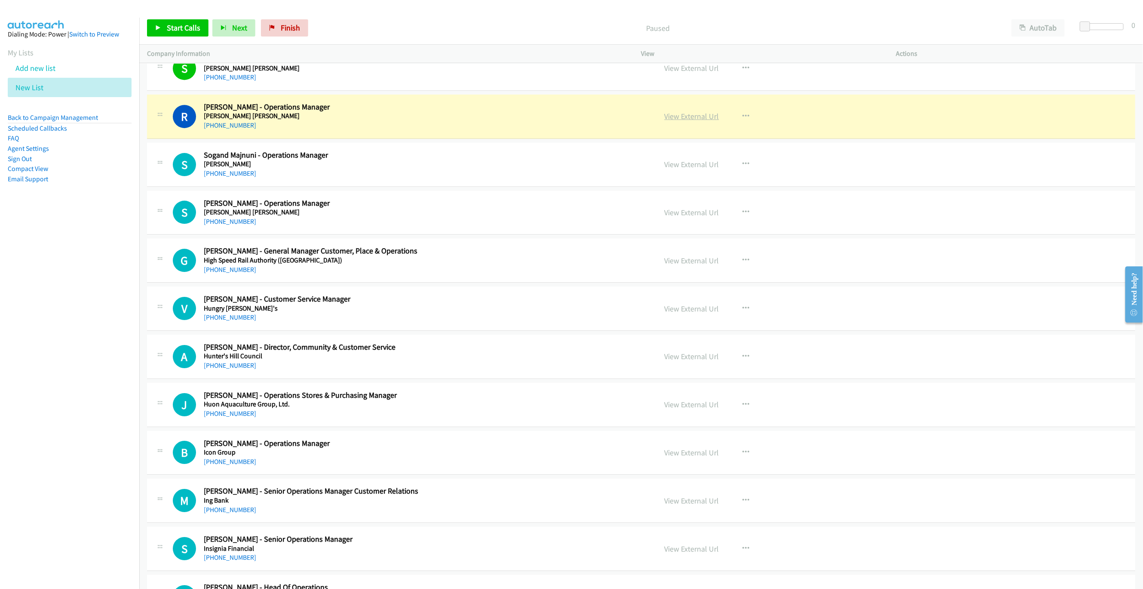
click at [682, 121] on link "View External Url" at bounding box center [691, 116] width 55 height 10
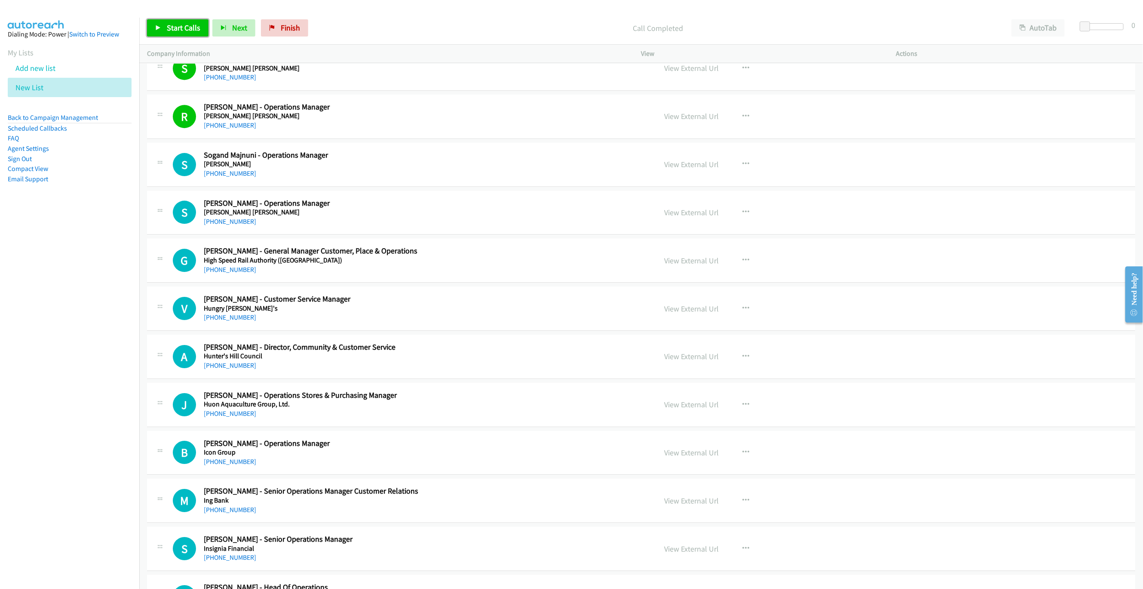
click at [173, 31] on span "Start Calls" at bounding box center [184, 28] width 34 height 10
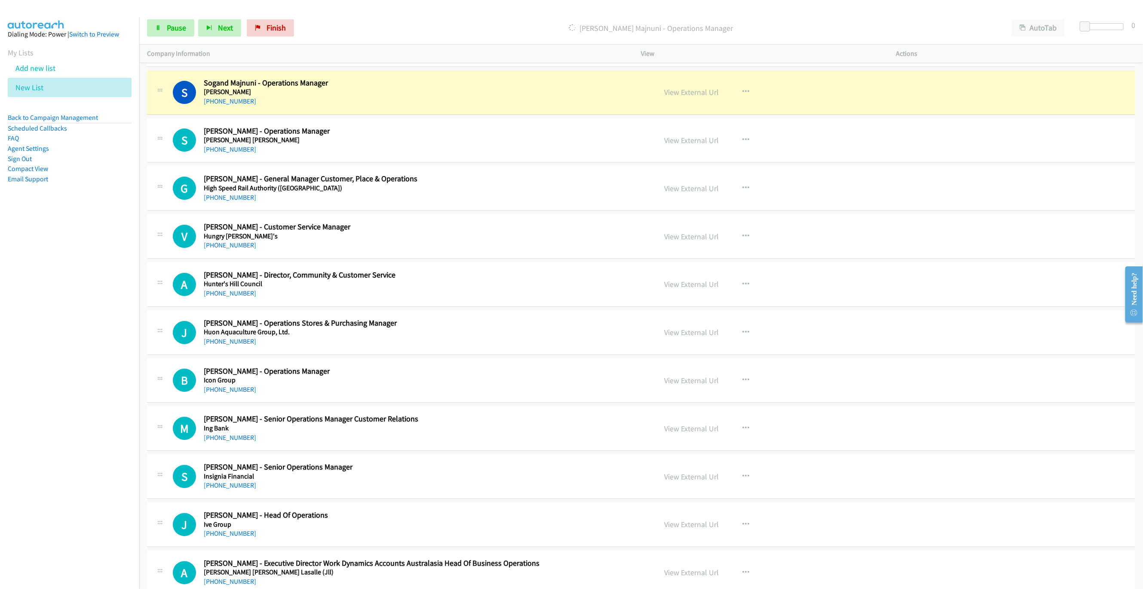
scroll to position [1985, 0]
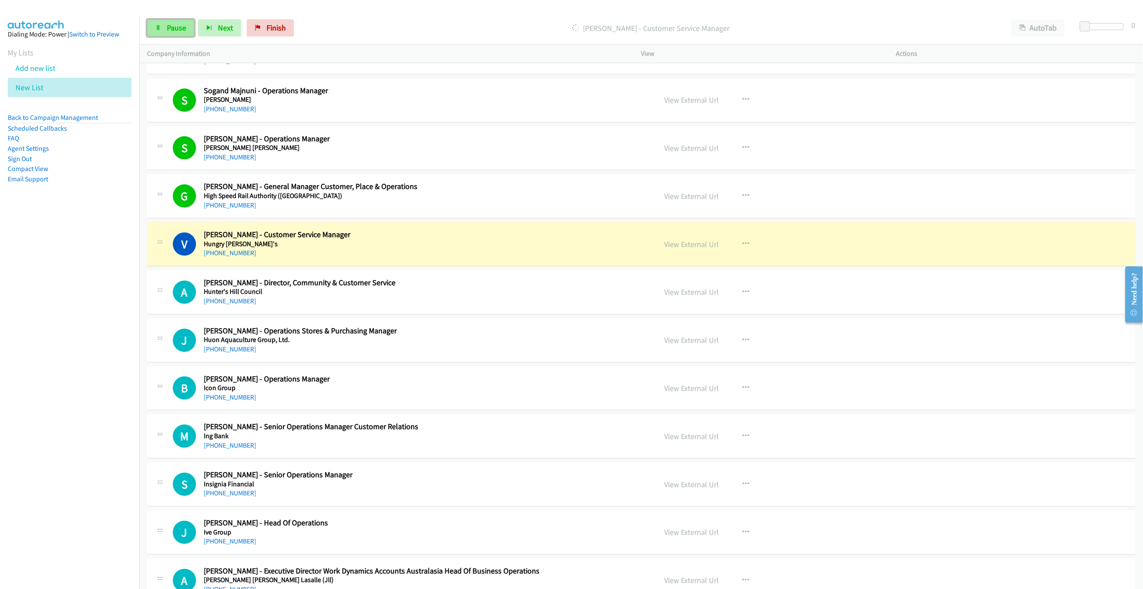
click at [168, 22] on link "Pause" at bounding box center [170, 27] width 47 height 17
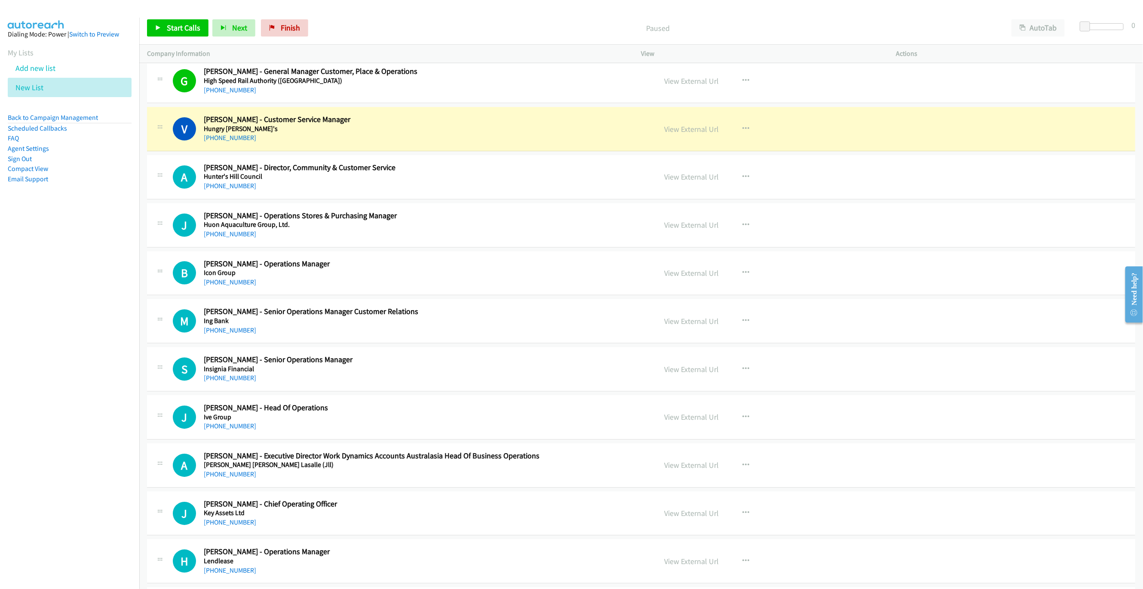
scroll to position [2114, 0]
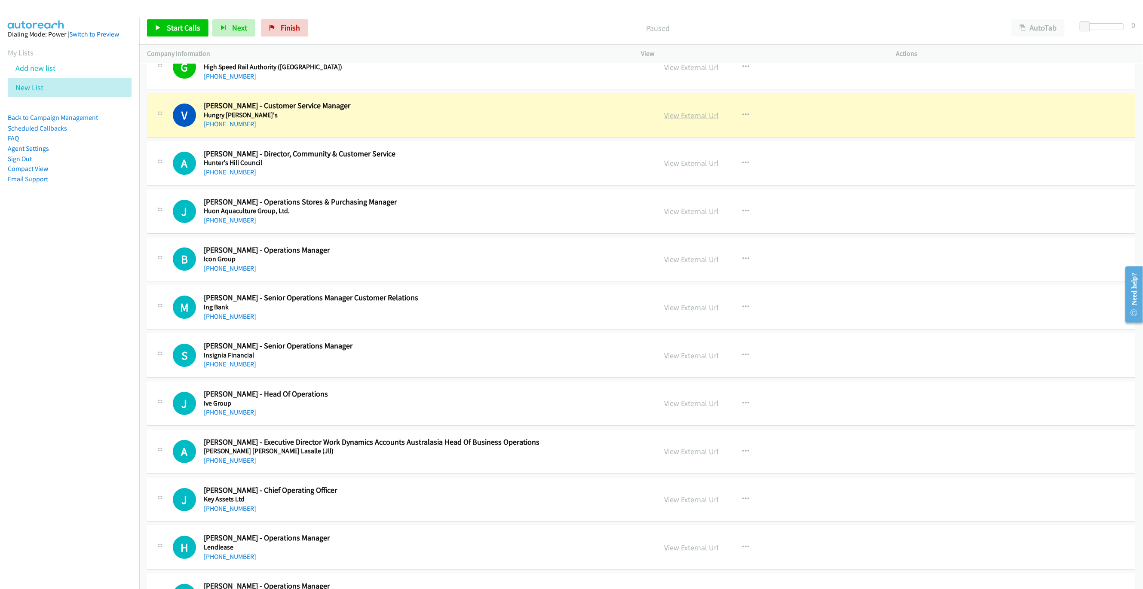
click at [674, 120] on link "View External Url" at bounding box center [691, 115] width 55 height 10
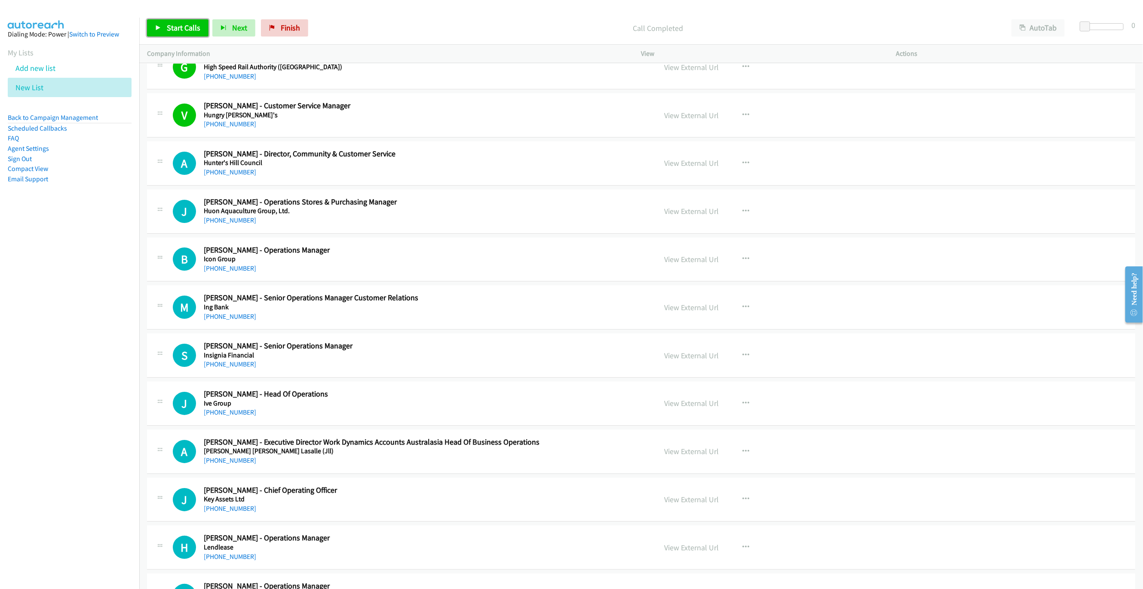
click at [180, 34] on link "Start Calls" at bounding box center [177, 27] width 61 height 17
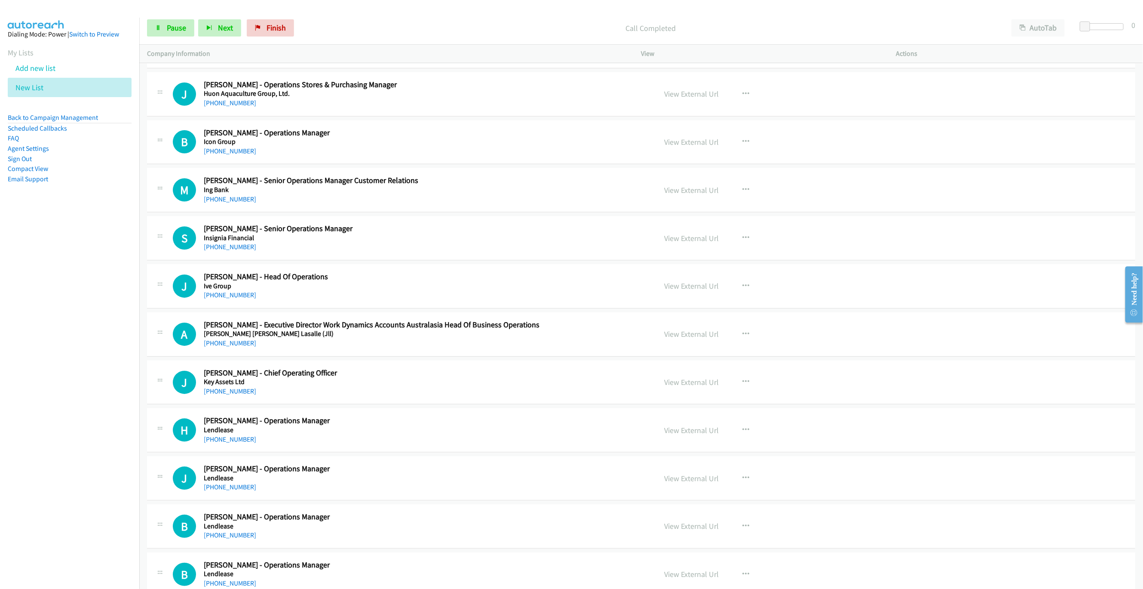
scroll to position [2243, 0]
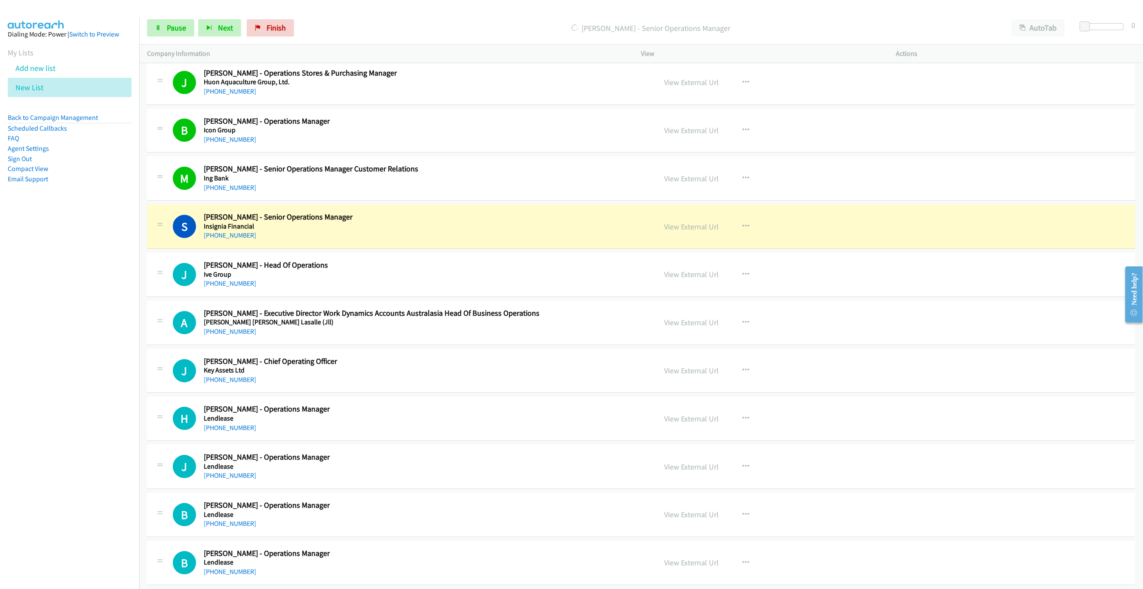
click at [517, 231] on h5 "Insignia Financial" at bounding box center [387, 226] width 367 height 9
click at [683, 232] on link "View External Url" at bounding box center [691, 227] width 55 height 10
click at [157, 20] on link "Pause" at bounding box center [170, 27] width 47 height 17
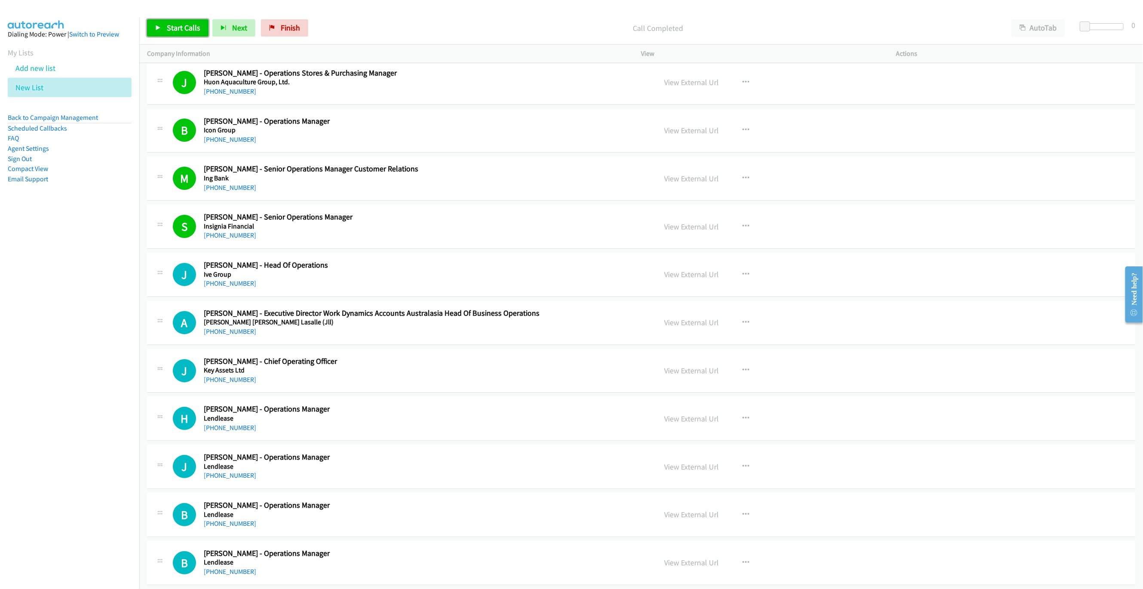
click at [174, 31] on span "Start Calls" at bounding box center [184, 28] width 34 height 10
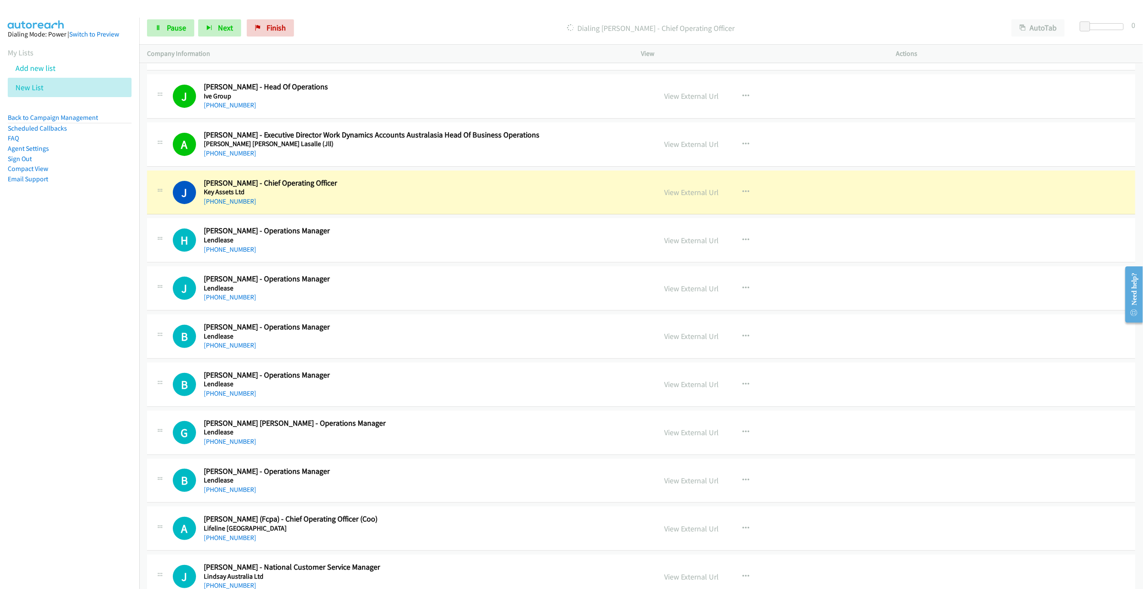
scroll to position [2437, 0]
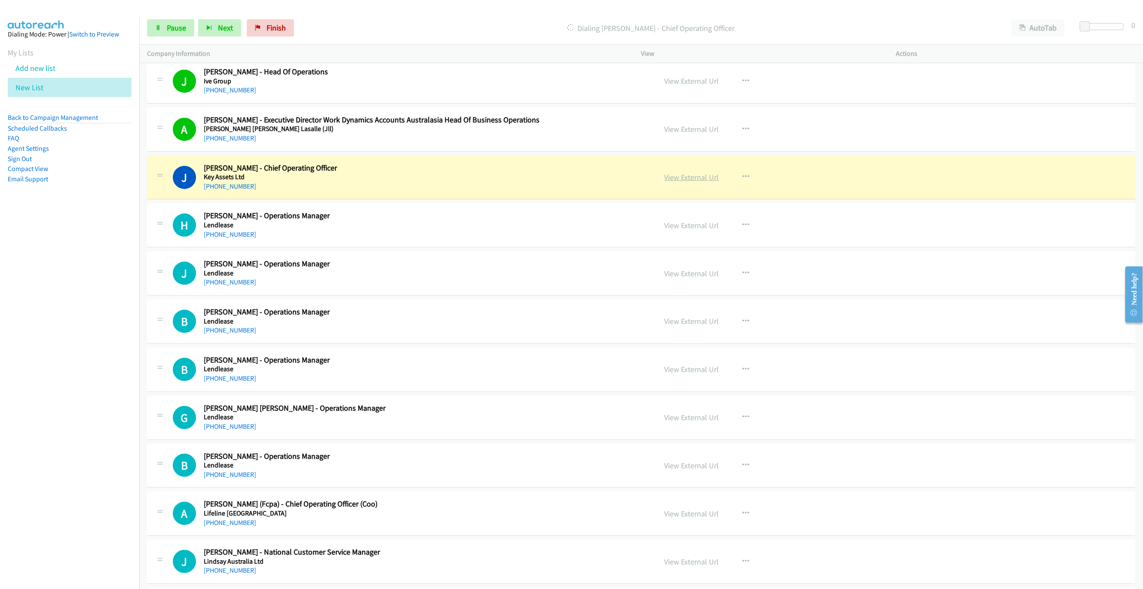
click at [705, 182] on link "View External Url" at bounding box center [691, 177] width 55 height 10
click at [149, 28] on link "Pause" at bounding box center [170, 27] width 47 height 17
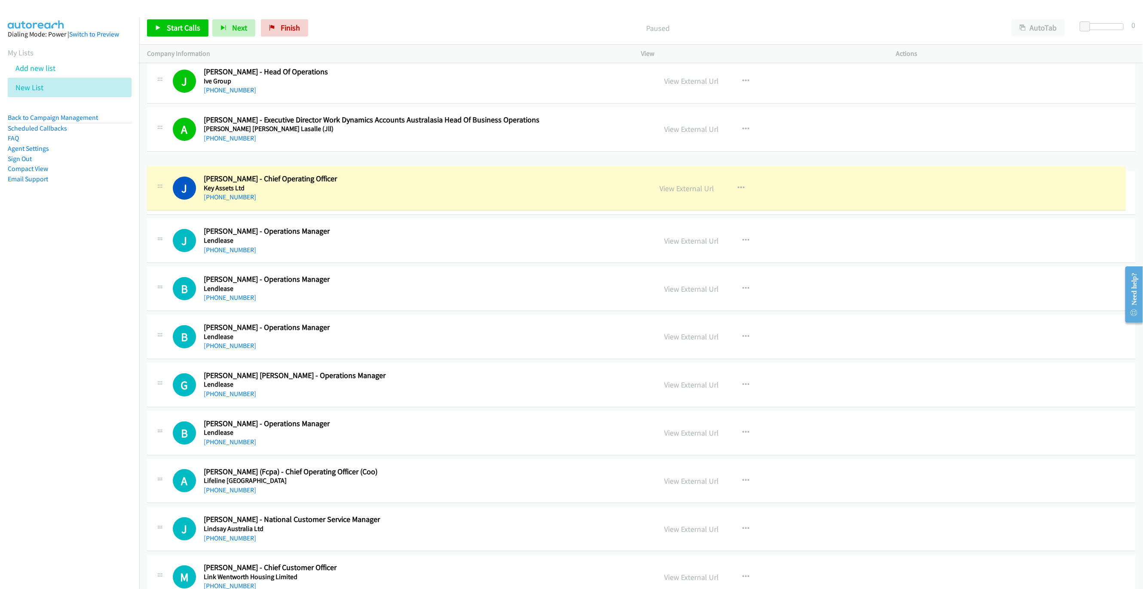
drag, startPoint x: 230, startPoint y: 202, endPoint x: 214, endPoint y: 202, distance: 15.5
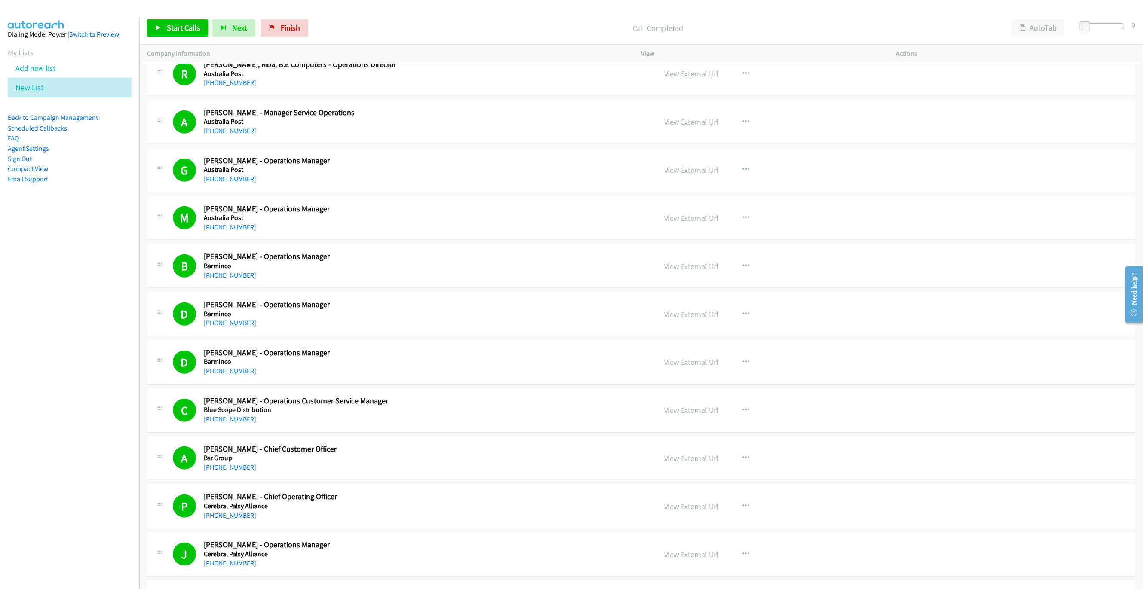
scroll to position [374, 0]
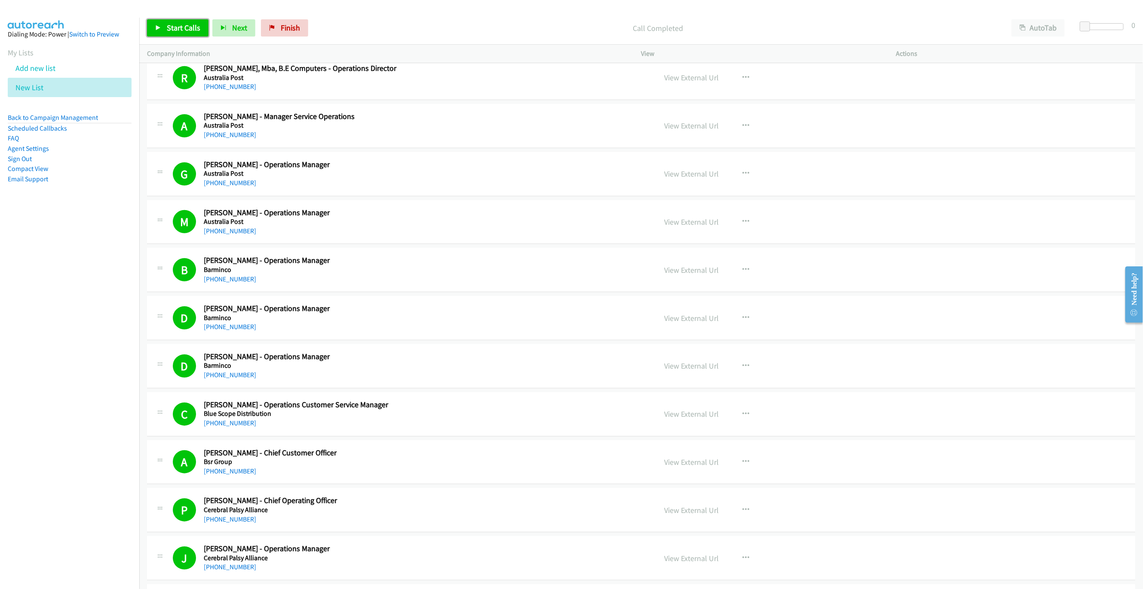
click at [156, 25] on icon at bounding box center [158, 28] width 6 height 6
click at [68, 316] on nav "Dialing Mode: Power | Switch to Preview My Lists Add new list New List Back to …" at bounding box center [70, 312] width 140 height 589
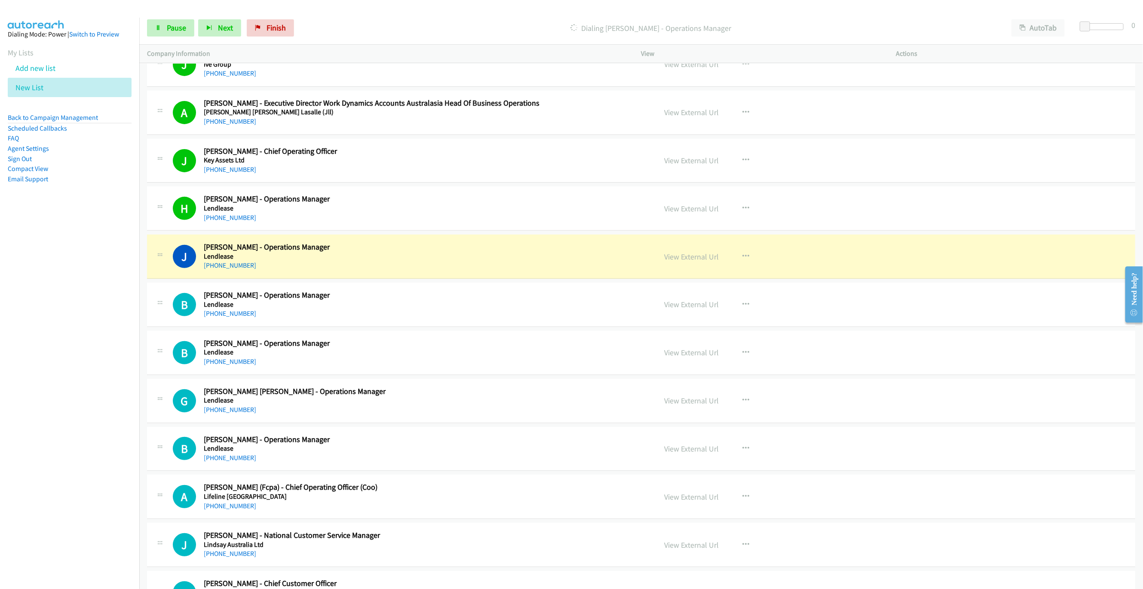
scroll to position [2501, 0]
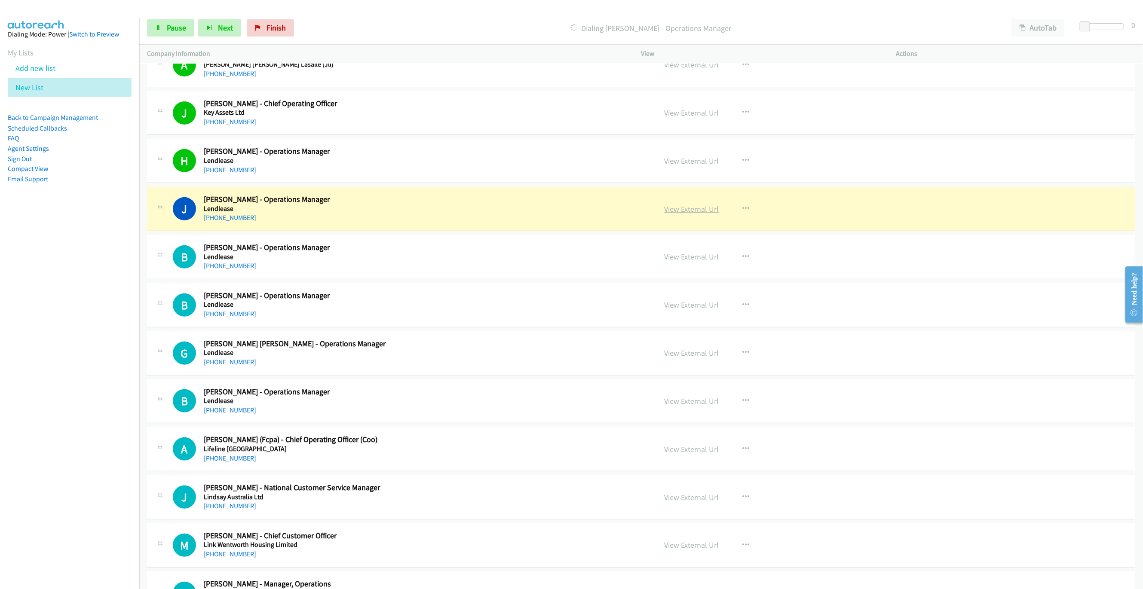
click at [695, 214] on link "View External Url" at bounding box center [691, 209] width 55 height 10
click at [174, 30] on span "Pause" at bounding box center [176, 28] width 19 height 10
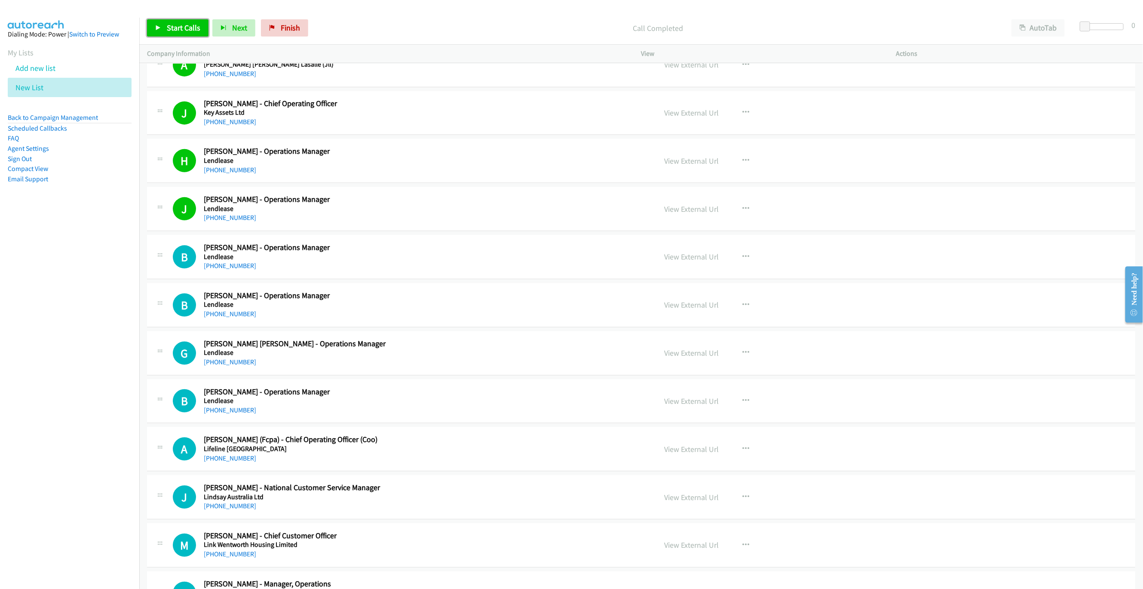
click at [182, 30] on span "Start Calls" at bounding box center [184, 28] width 34 height 10
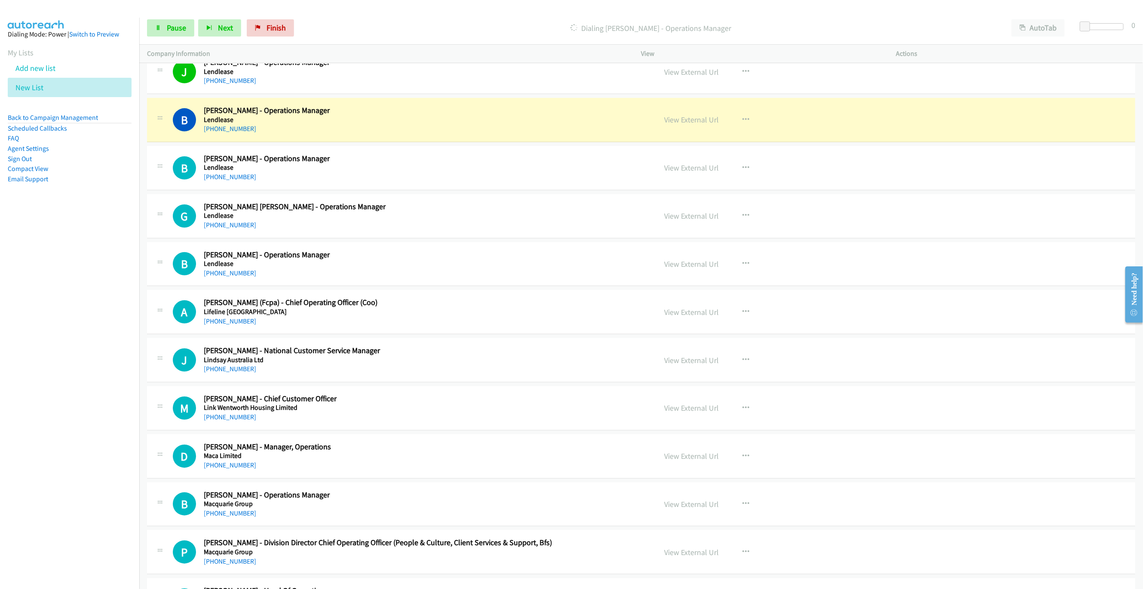
scroll to position [2694, 0]
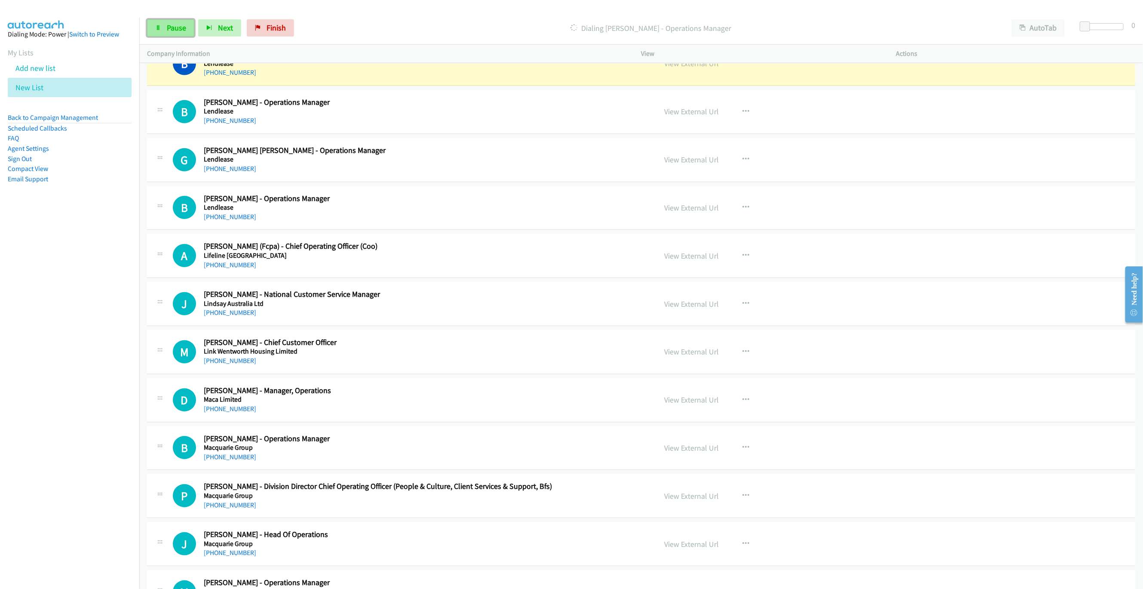
click at [160, 21] on link "Pause" at bounding box center [170, 27] width 47 height 17
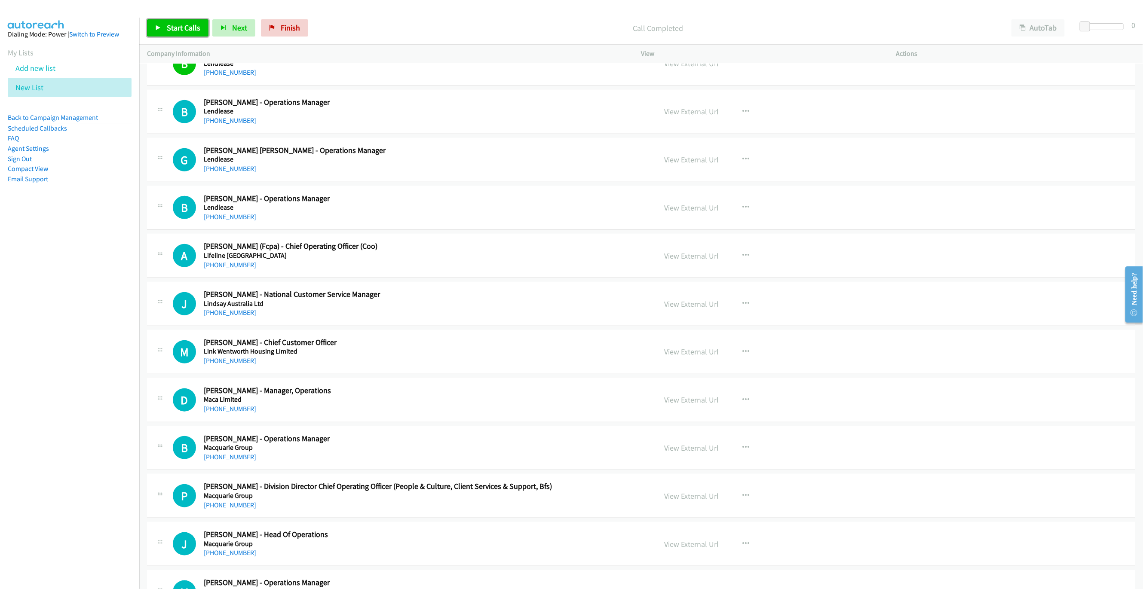
click at [202, 31] on link "Start Calls" at bounding box center [177, 27] width 61 height 17
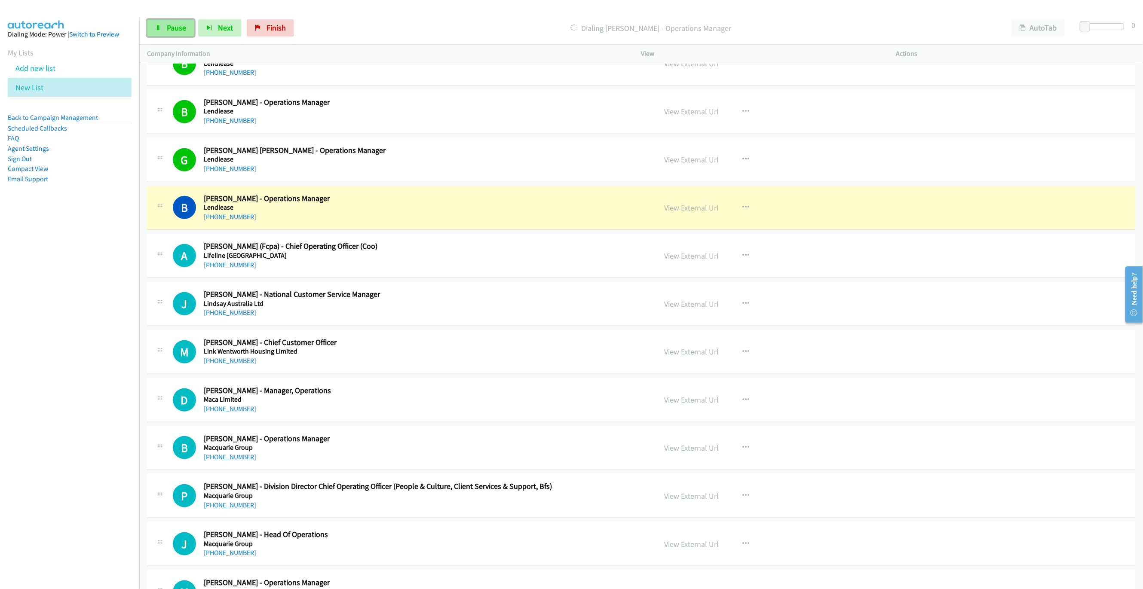
click at [155, 28] on icon at bounding box center [158, 28] width 6 height 6
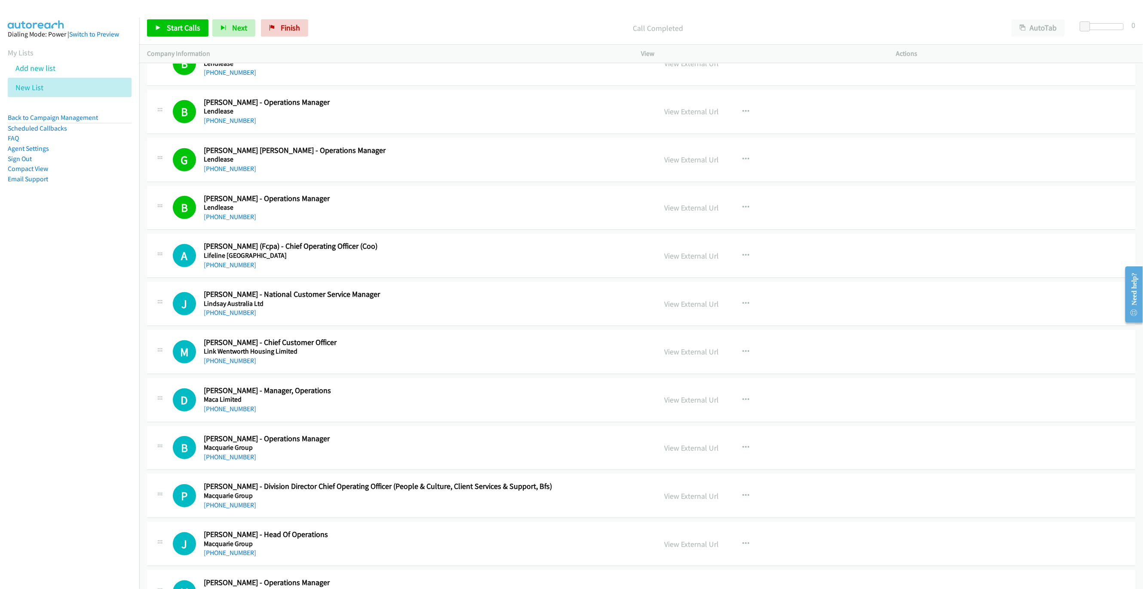
click at [169, 17] on div "Start Calls Pause Next Finish Call Completed AutoTab AutoTab 0" at bounding box center [640, 28] width 1003 height 33
click at [169, 26] on span "Start Calls" at bounding box center [184, 28] width 34 height 10
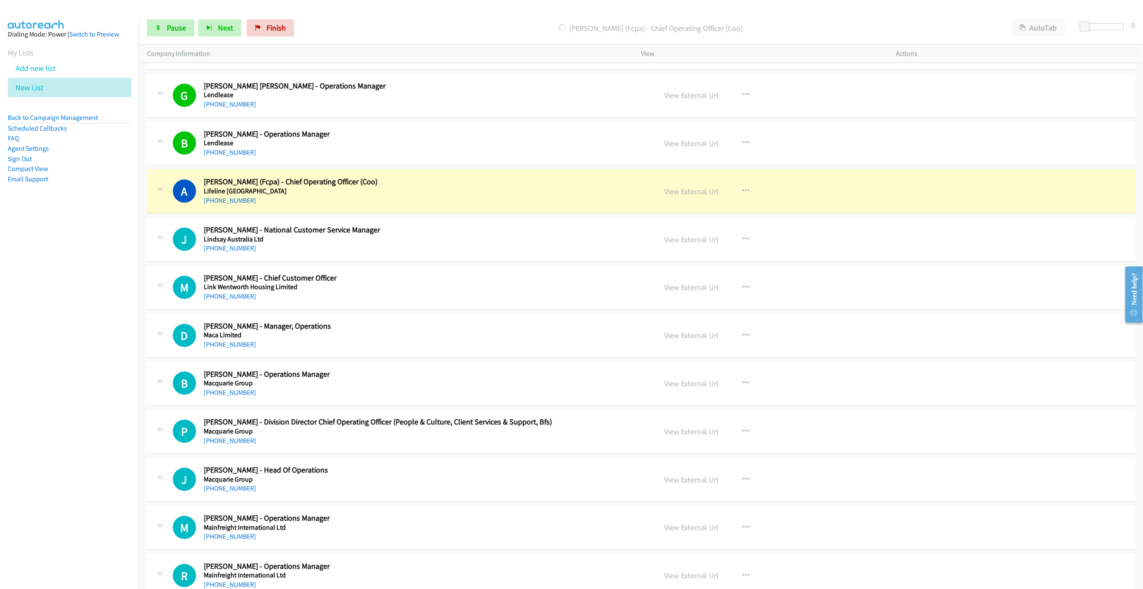
scroll to position [2823, 0]
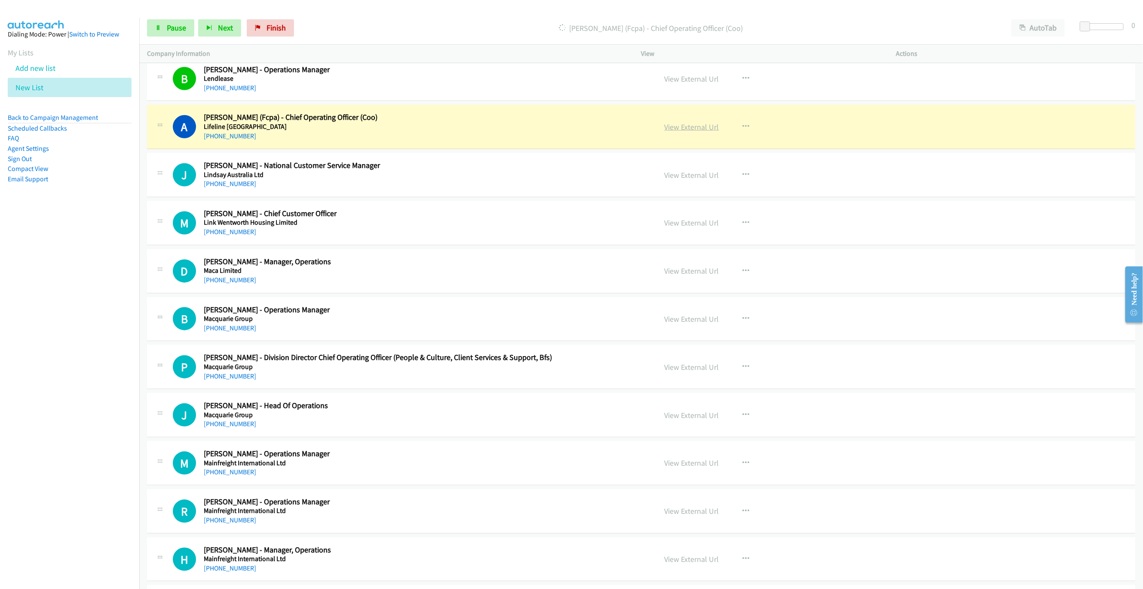
click at [696, 132] on link "View External Url" at bounding box center [691, 127] width 55 height 10
click at [154, 31] on link "Pause" at bounding box center [170, 27] width 47 height 17
